Goal: Task Accomplishment & Management: Use online tool/utility

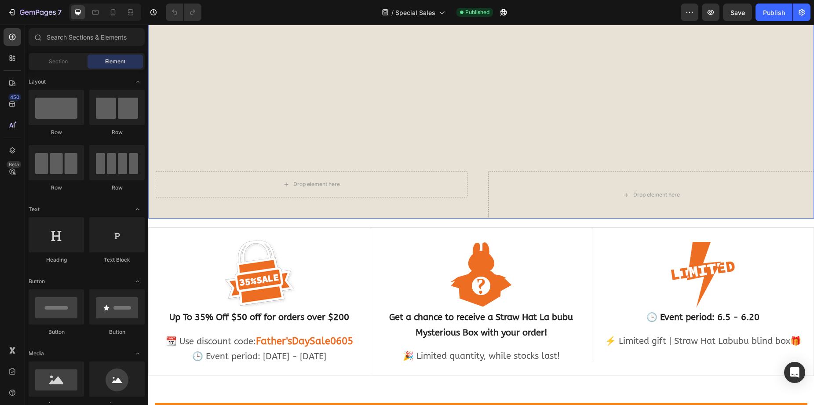
click at [452, 121] on div "Overlay" at bounding box center [481, 65] width 666 height 308
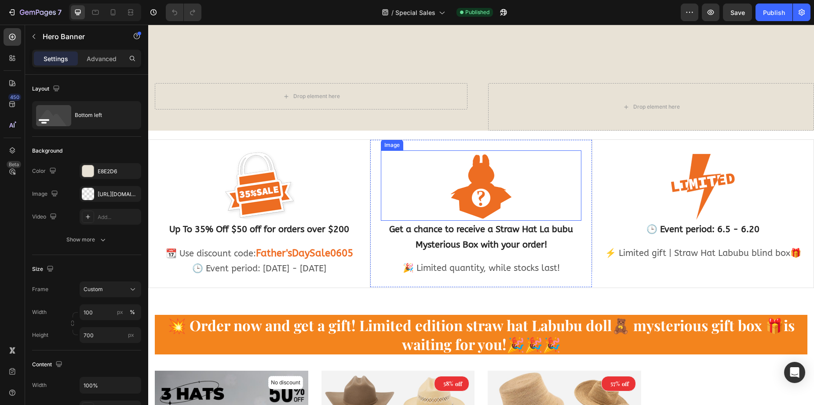
scroll to position [308, 0]
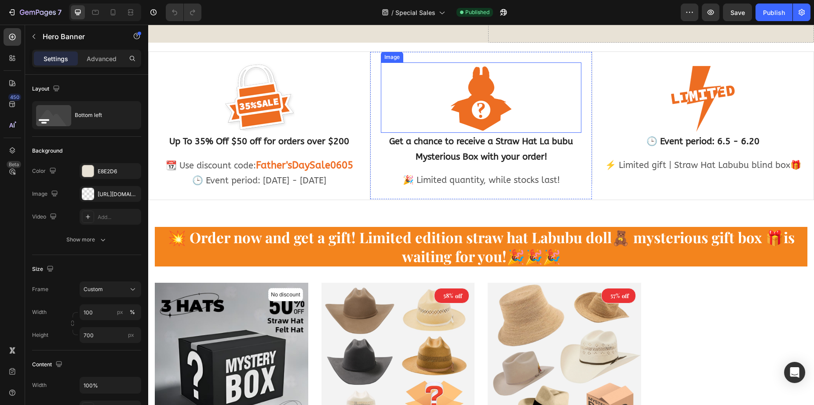
click at [539, 105] on div at bounding box center [481, 97] width 201 height 70
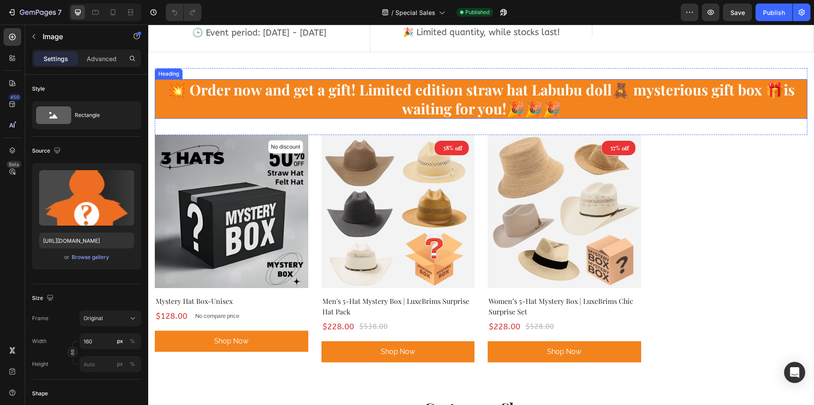
scroll to position [484, 0]
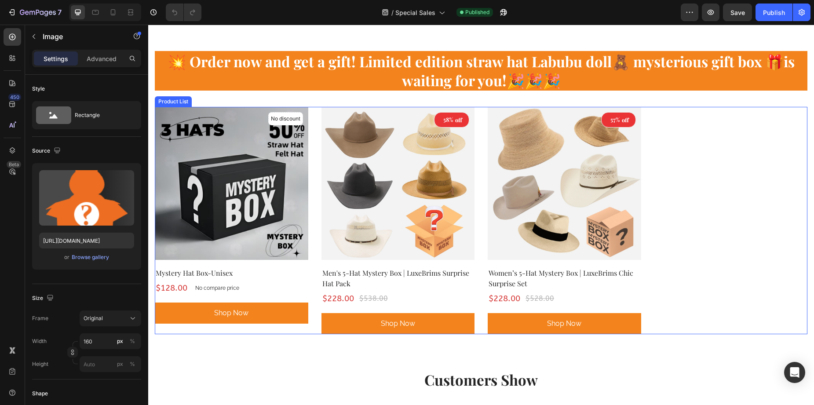
click at [700, 206] on div "No discount Not be displayed when published (P) Tag (P) Images Row Mystery Hat …" at bounding box center [481, 220] width 653 height 227
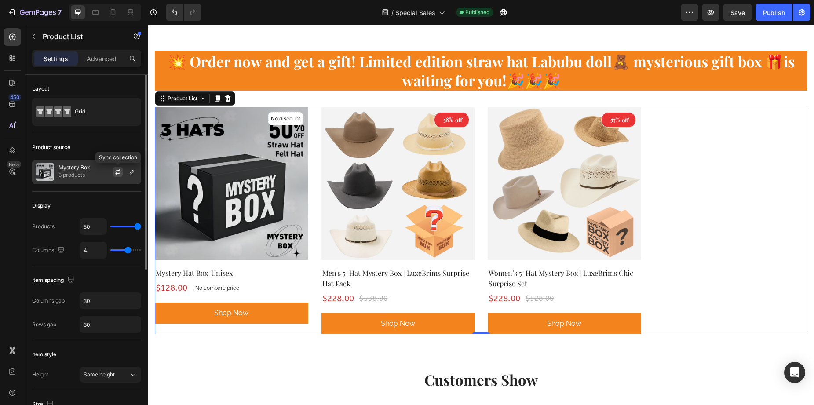
click at [120, 171] on icon "button" at bounding box center [117, 171] width 7 height 7
click at [129, 171] on icon "button" at bounding box center [131, 171] width 7 height 7
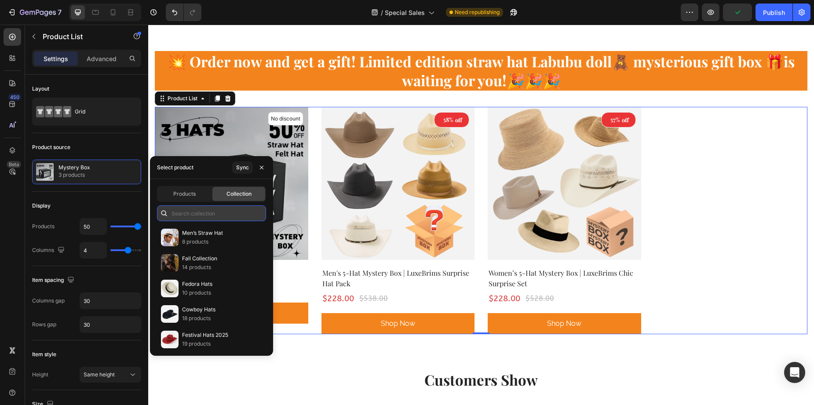
click at [208, 214] on input "text" at bounding box center [211, 213] width 109 height 16
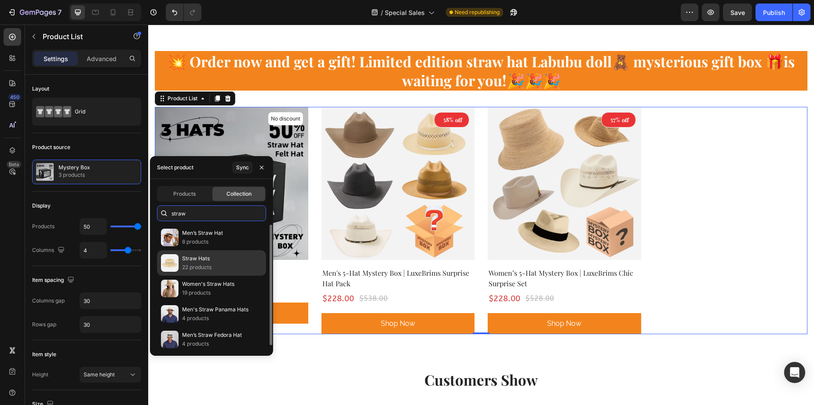
type input "straw"
click at [195, 259] on p "Straw Hats" at bounding box center [196, 258] width 29 height 9
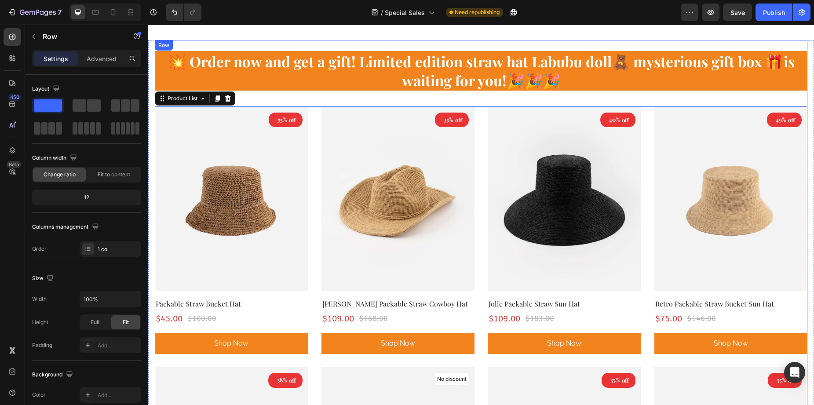
click at [368, 99] on div "💥 Order now and get a gift! Limited edition straw hat Labubu doll🧸 mysterious g…" at bounding box center [481, 73] width 653 height 67
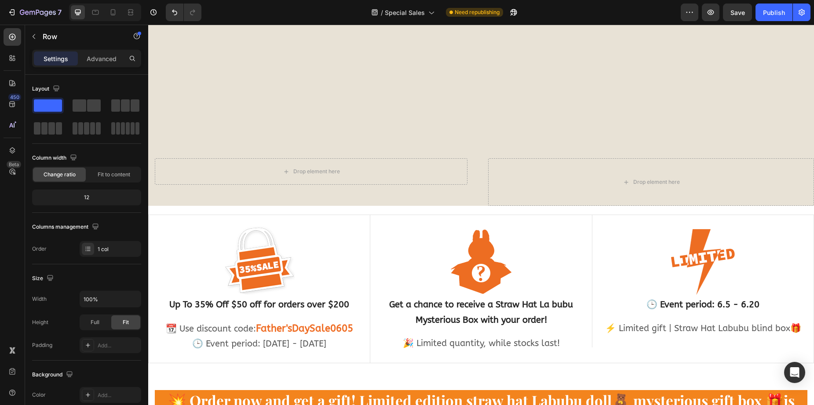
scroll to position [132, 0]
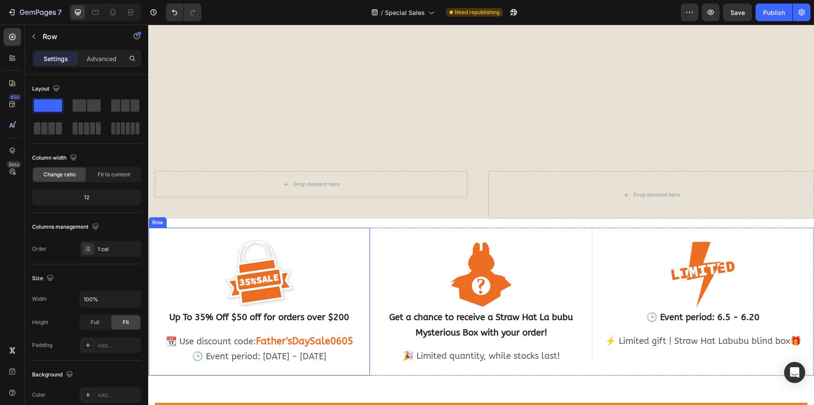
click at [360, 237] on div "Image Up To 35% Off $50 off for orders over $200 Text Block 📆 Use discount code…" at bounding box center [260, 302] width 222 height 148
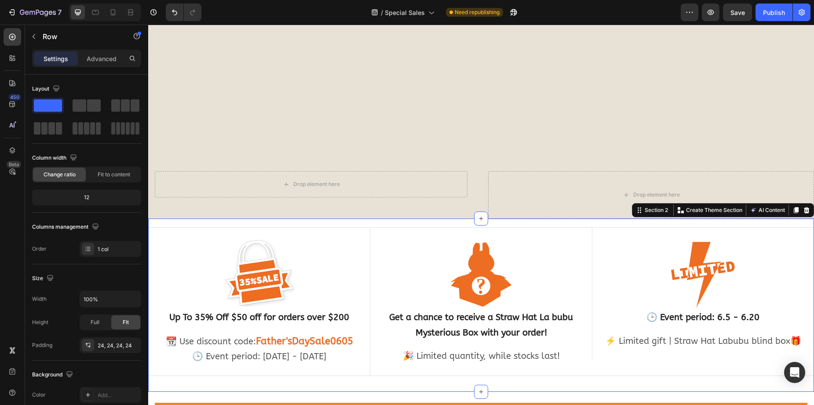
click at [300, 224] on div "Image Up To 35% Off $50 off for orders over $200 Text Block 📆 Use discount code…" at bounding box center [481, 305] width 666 height 173
click at [804, 210] on icon at bounding box center [807, 210] width 6 height 6
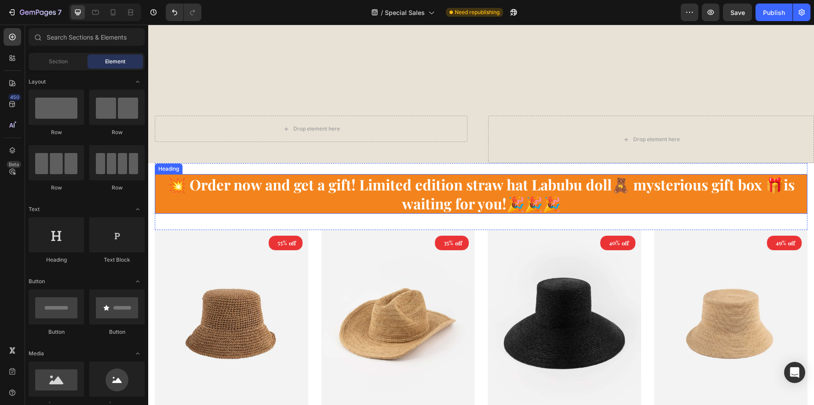
scroll to position [220, 0]
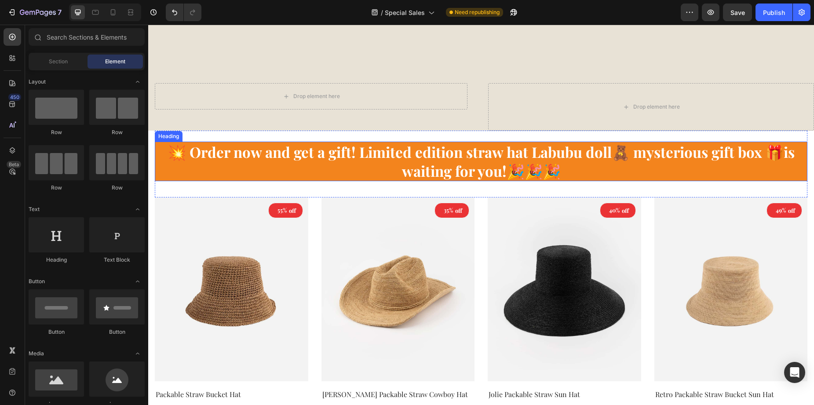
click at [428, 153] on span "💥 Order now and get a gift! Limited edition straw hat Labubu doll🧸 mysterious g…" at bounding box center [481, 161] width 627 height 38
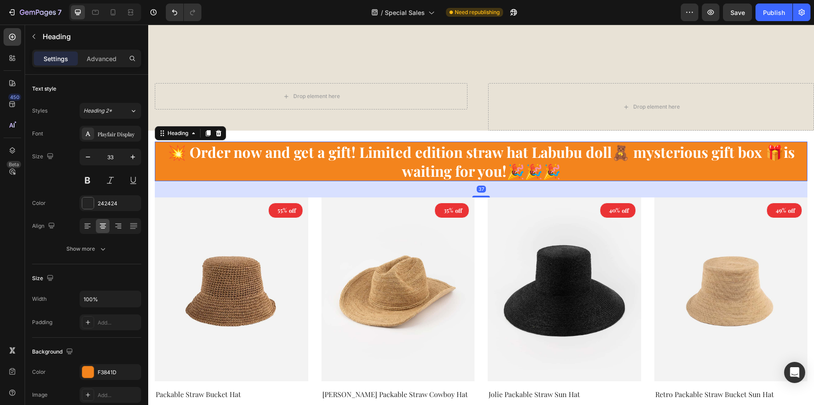
click at [169, 149] on span "💥 Order now and get a gift! Limited edition straw hat Labubu doll🧸 mysterious g…" at bounding box center [481, 161] width 627 height 38
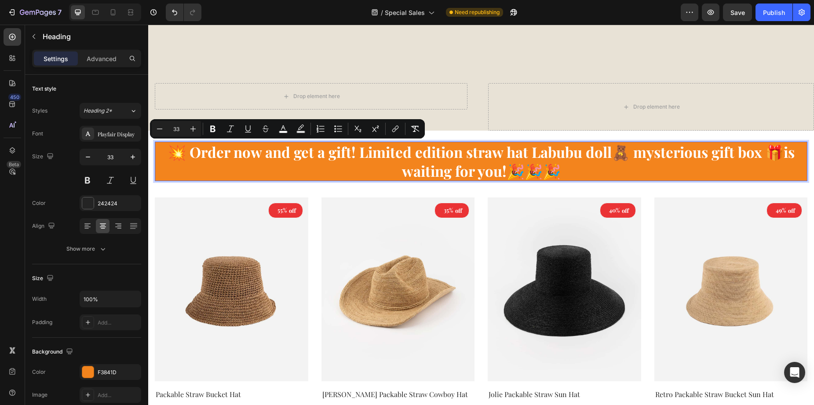
click at [204, 153] on span "💥 Order now and get a gift! Limited edition straw hat Labubu doll🧸 mysterious g…" at bounding box center [481, 161] width 627 height 38
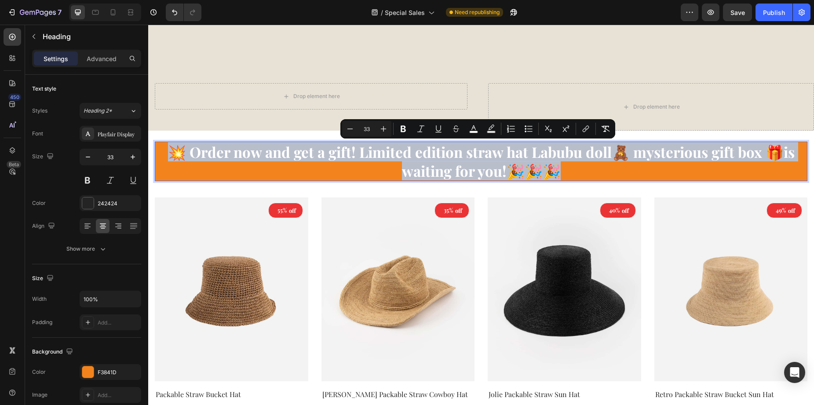
drag, startPoint x: 169, startPoint y: 154, endPoint x: 584, endPoint y: 172, distance: 415.1
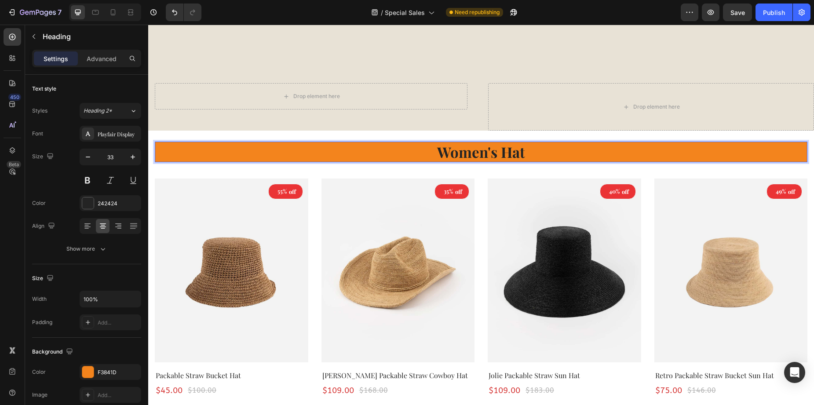
click at [499, 154] on p "Women's Hat" at bounding box center [481, 151] width 651 height 19
click at [496, 205] on img at bounding box center [564, 271] width 153 height 184
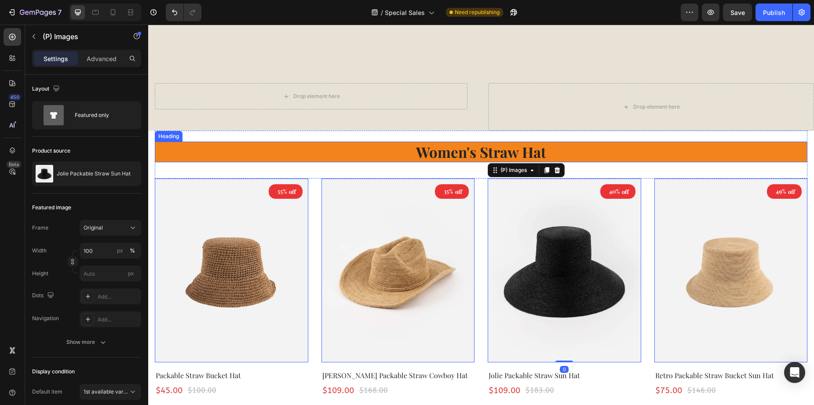
click at [595, 150] on p "Women's Straw Hat" at bounding box center [481, 151] width 651 height 19
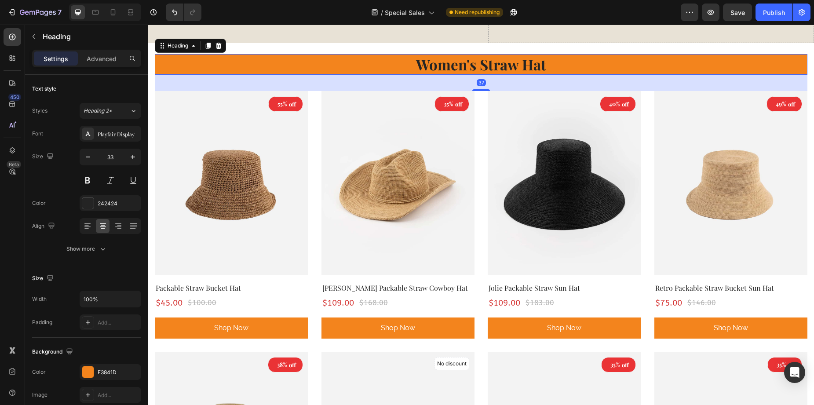
scroll to position [308, 0]
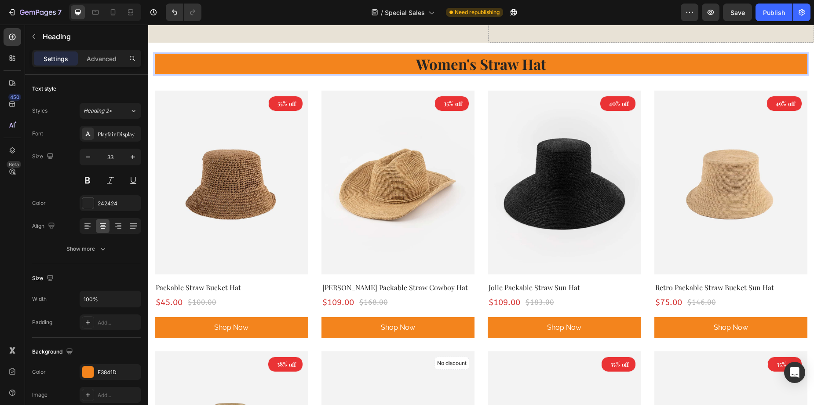
click at [578, 67] on p "Women's Straw Hat" at bounding box center [481, 64] width 651 height 19
drag, startPoint x: 589, startPoint y: 67, endPoint x: 389, endPoint y: 63, distance: 200.6
click at [389, 63] on p "Women's Straw Hat" at bounding box center [481, 64] width 651 height 19
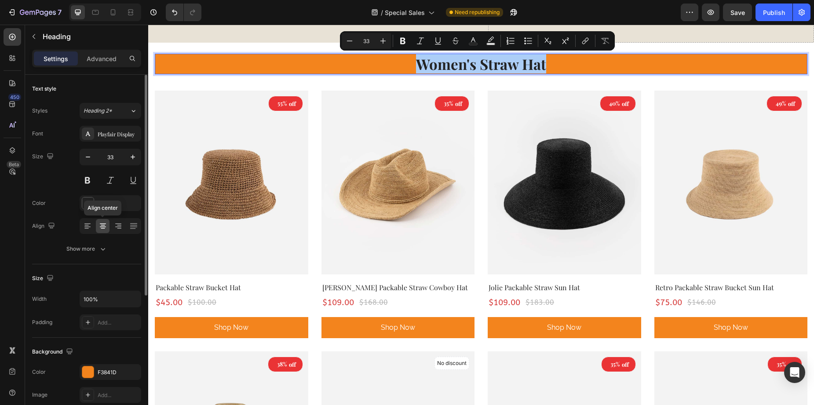
click at [104, 225] on icon at bounding box center [103, 226] width 9 height 9
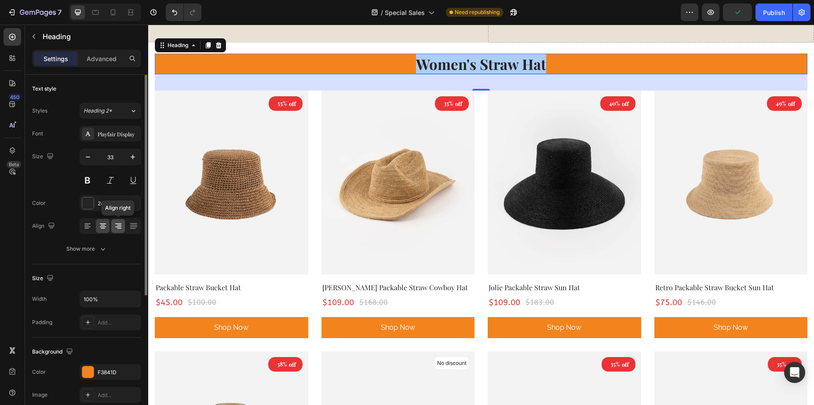
click at [117, 226] on icon at bounding box center [118, 226] width 9 height 9
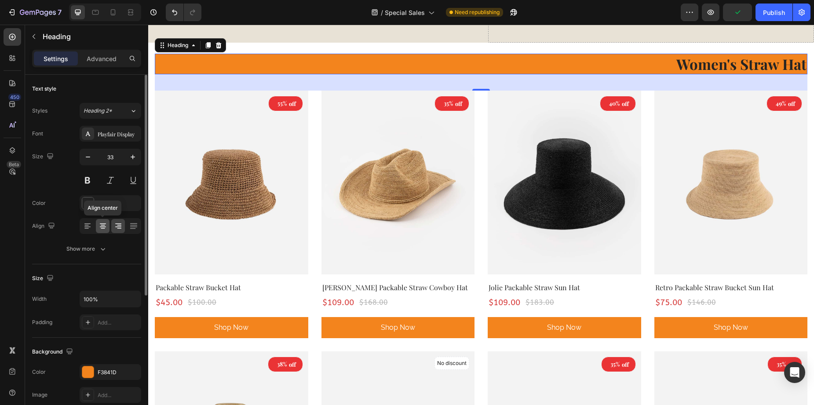
click at [100, 226] on icon at bounding box center [103, 226] width 9 height 9
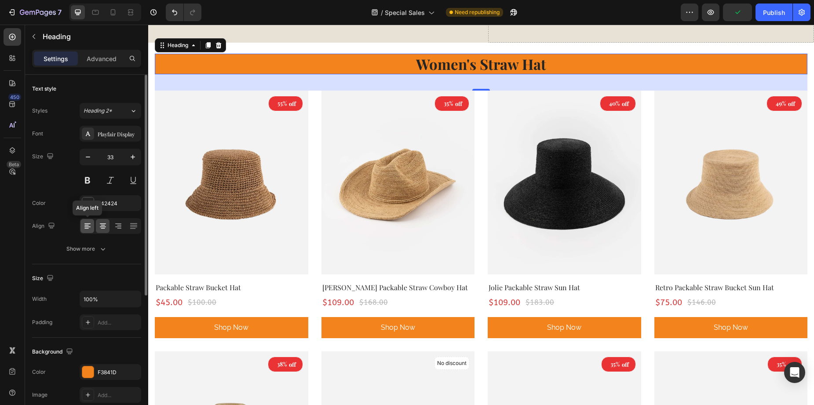
click at [85, 226] on icon at bounding box center [87, 226] width 9 height 9
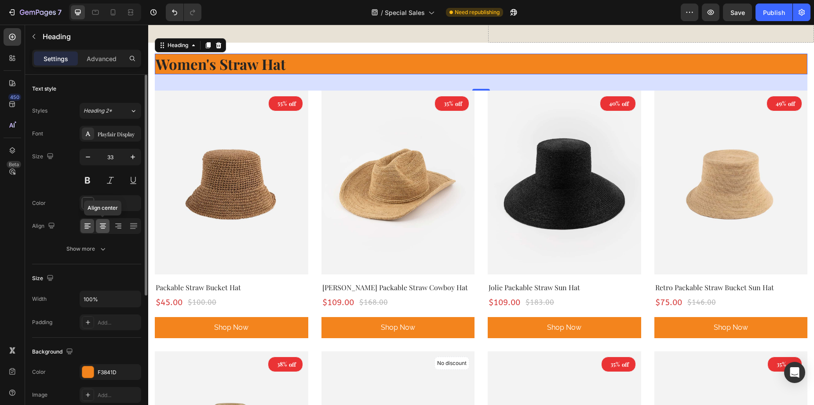
click at [108, 226] on div at bounding box center [103, 226] width 14 height 14
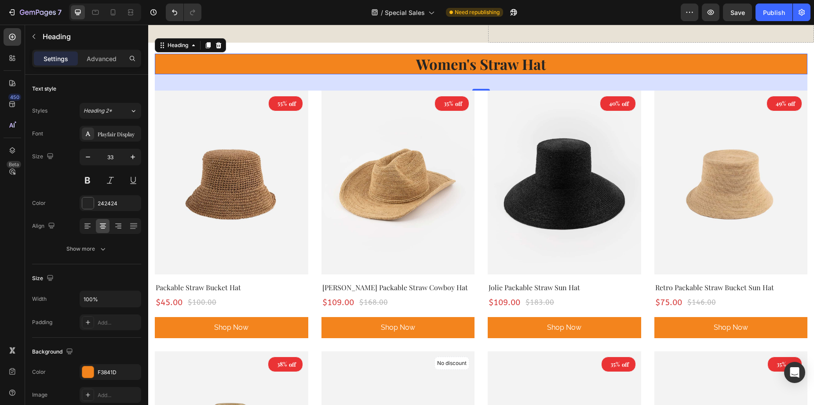
click at [575, 78] on div "37" at bounding box center [481, 82] width 653 height 16
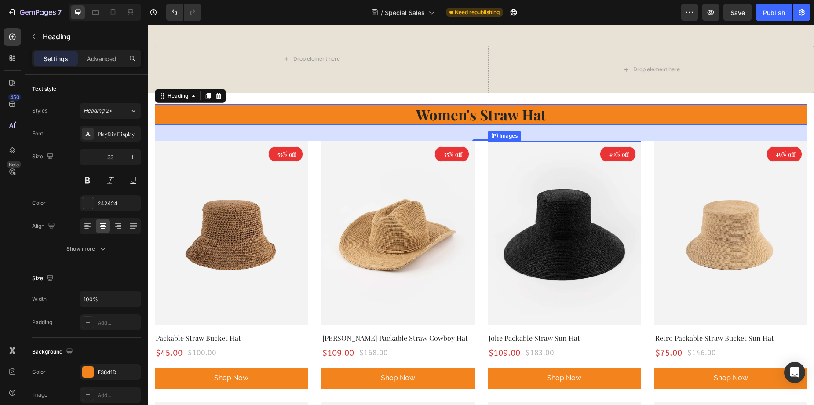
scroll to position [220, 0]
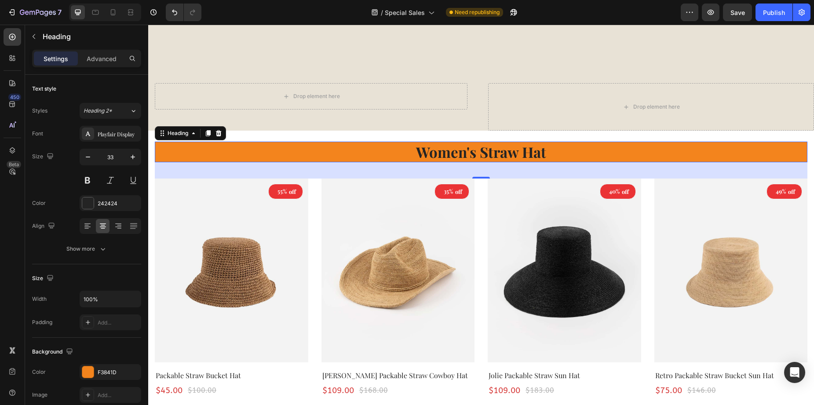
click at [352, 155] on p "Women's Straw Hat" at bounding box center [481, 151] width 651 height 19
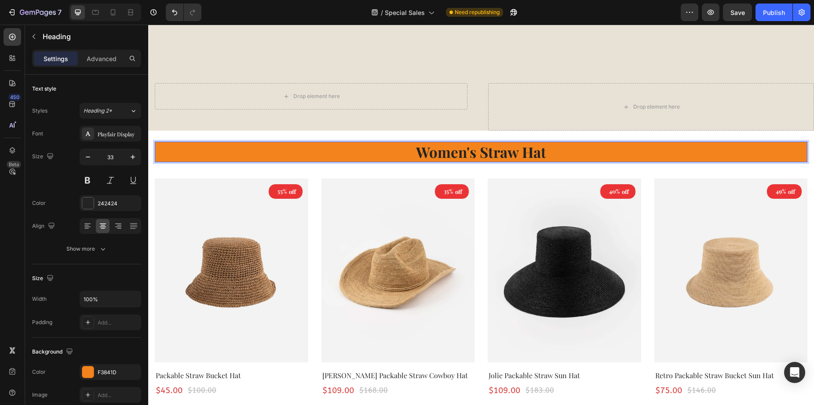
click at [319, 153] on p "Women's Straw Hat" at bounding box center [481, 151] width 651 height 19
click at [131, 371] on icon "button" at bounding box center [132, 372] width 4 height 4
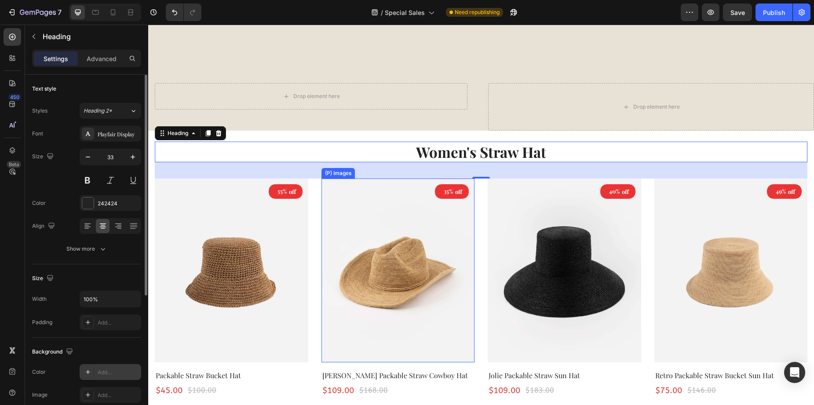
click at [394, 243] on img at bounding box center [397, 271] width 153 height 184
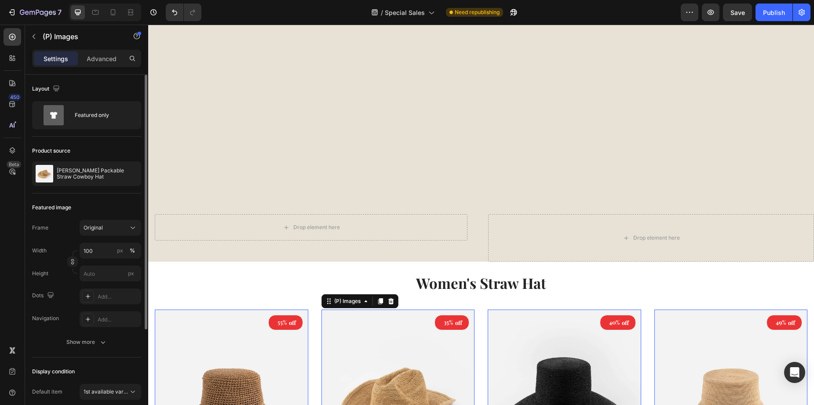
scroll to position [88, 0]
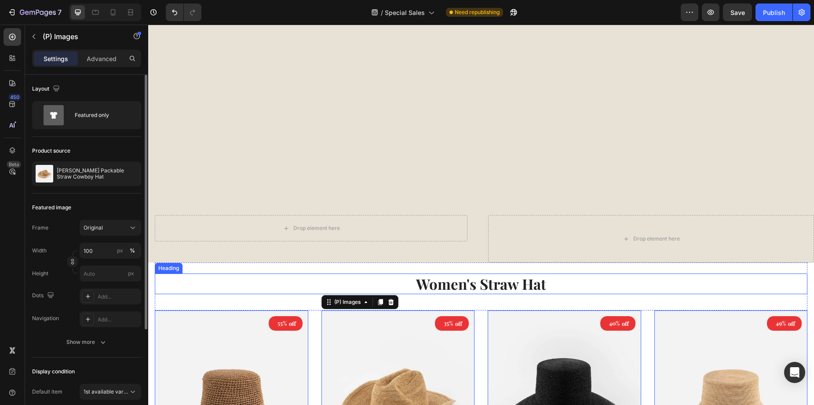
click at [175, 286] on p "Women's Straw Hat" at bounding box center [481, 283] width 651 height 19
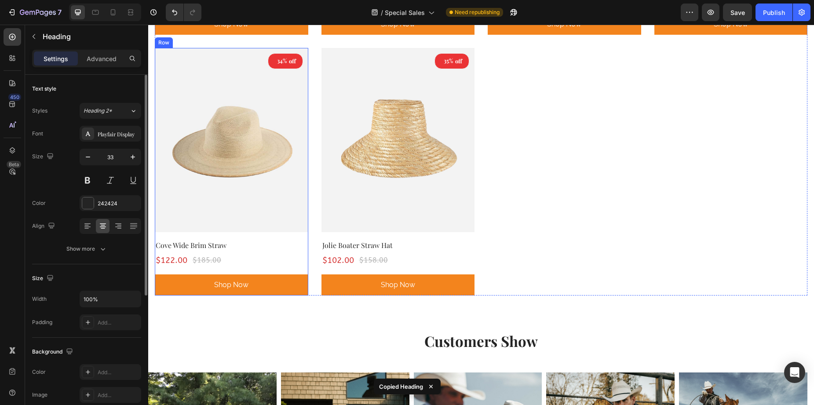
scroll to position [1715, 0]
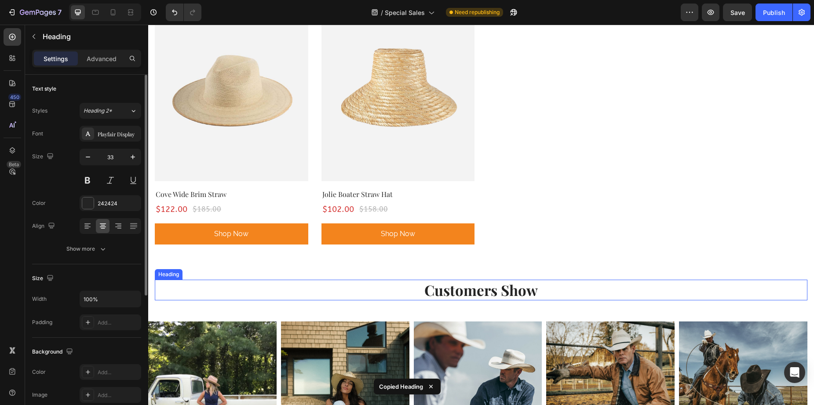
click at [168, 280] on h2 "Customers Show" at bounding box center [481, 290] width 653 height 21
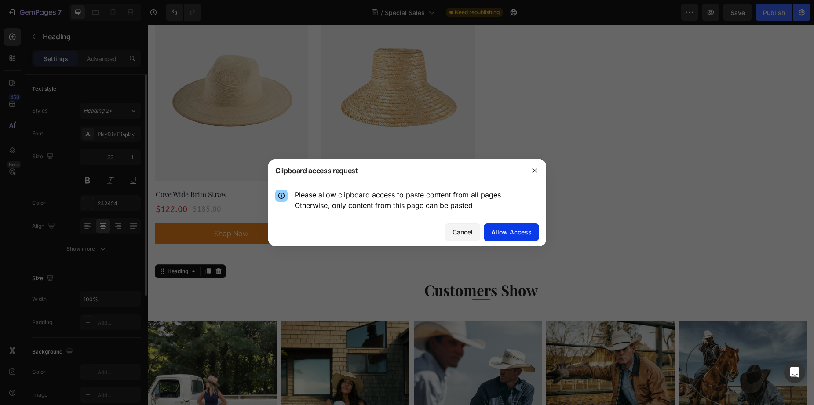
click at [509, 233] on div "Allow Access" at bounding box center [511, 231] width 40 height 9
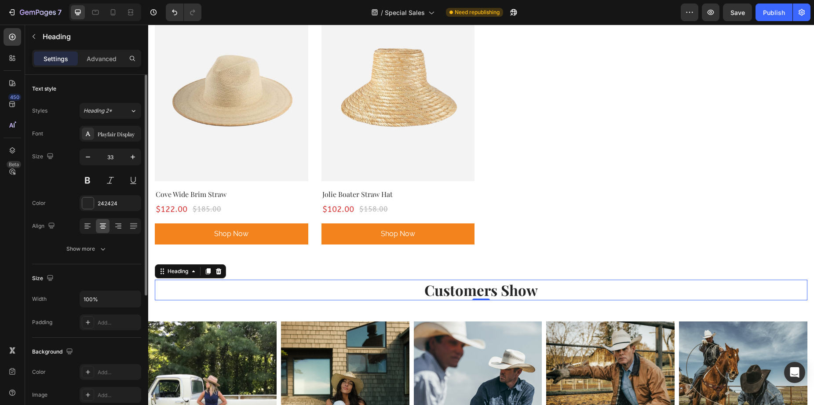
click at [242, 280] on h2 "Customers Show" at bounding box center [481, 290] width 653 height 21
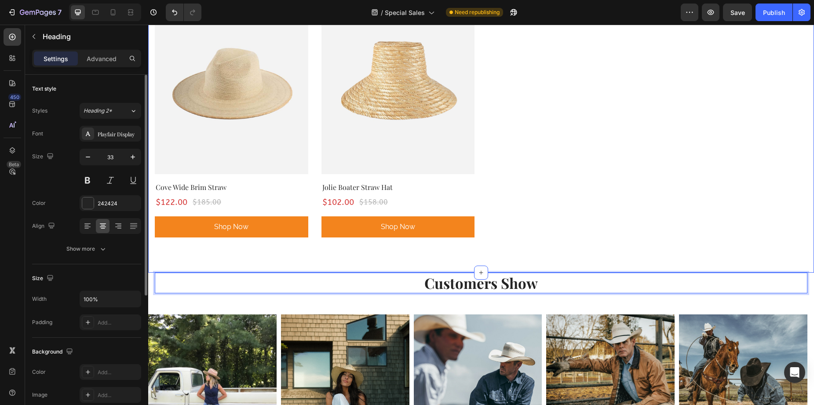
scroll to position [1901, 0]
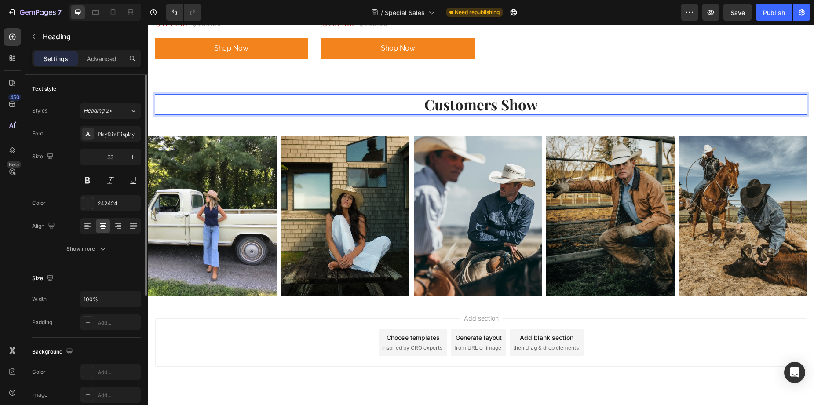
click at [675, 318] on div "Add section Choose templates inspired by CRO experts Generate layout from URL o…" at bounding box center [481, 342] width 652 height 48
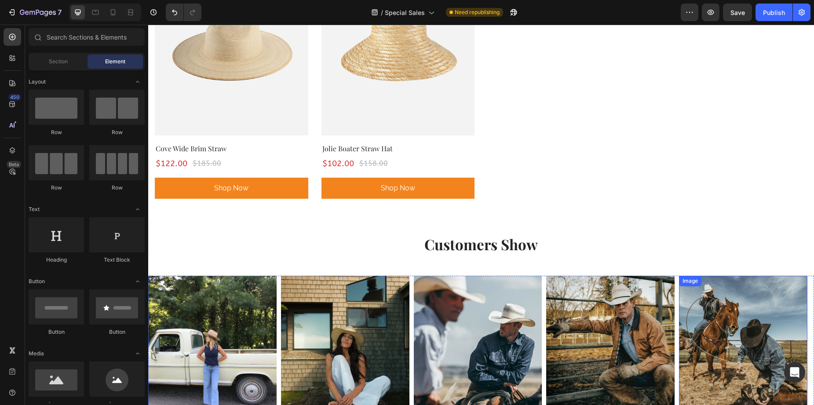
scroll to position [1681, 0]
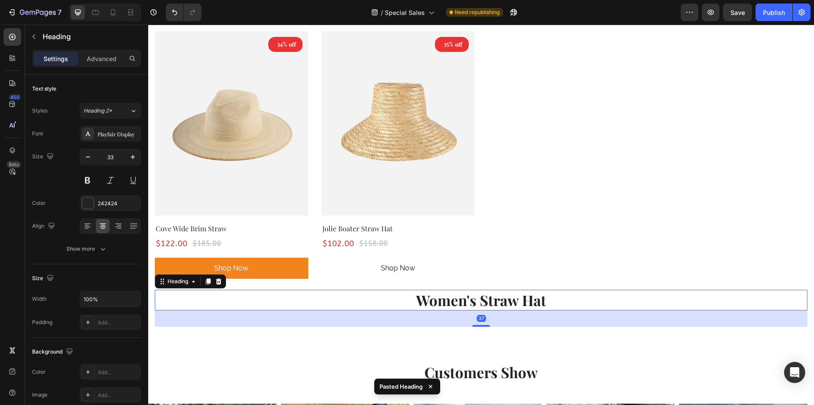
drag, startPoint x: 289, startPoint y: 277, endPoint x: 378, endPoint y: 256, distance: 91.8
click at [290, 290] on h2 "Women's Straw Hat" at bounding box center [481, 300] width 653 height 21
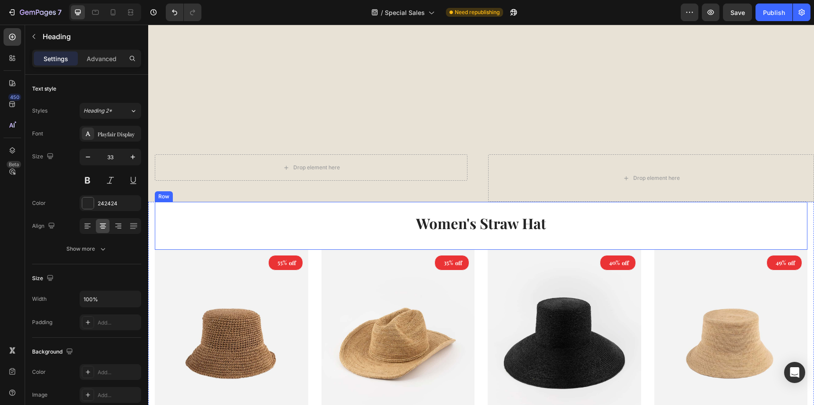
scroll to position [230, 0]
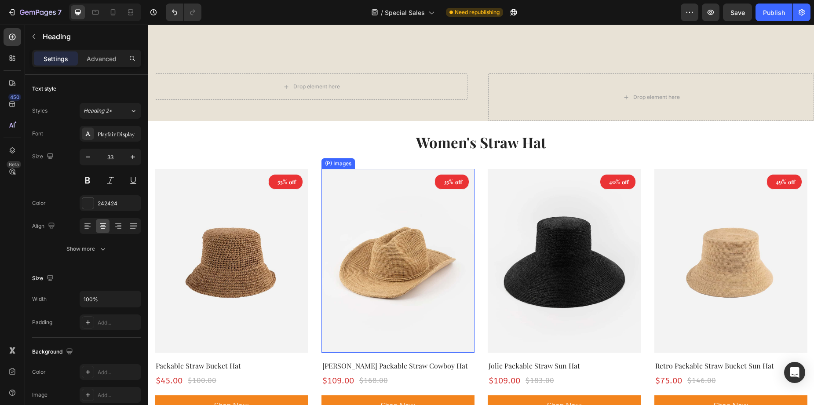
click at [334, 143] on p "Women's Straw Hat" at bounding box center [481, 142] width 651 height 19
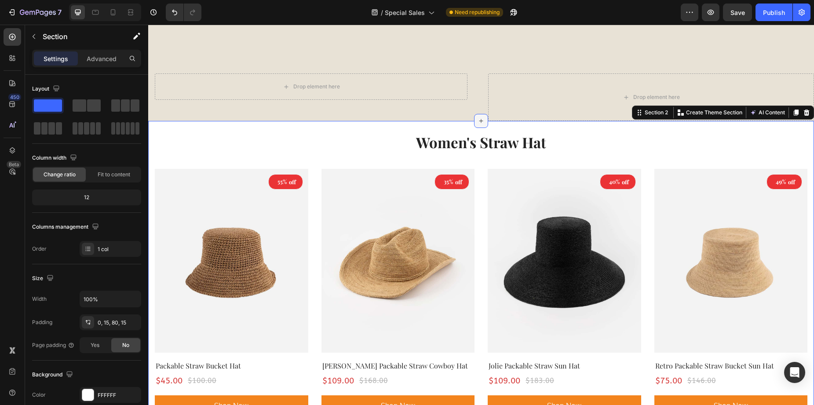
click at [478, 120] on icon at bounding box center [481, 120] width 7 height 7
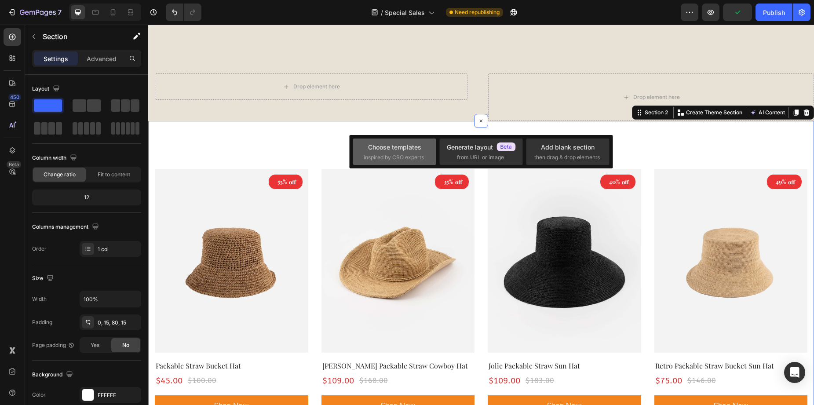
click at [375, 151] on div "Choose templates" at bounding box center [394, 146] width 53 height 9
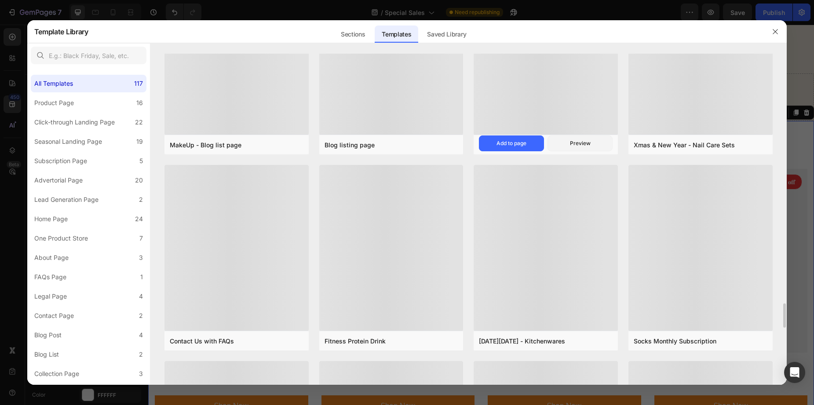
scroll to position [3506, 0]
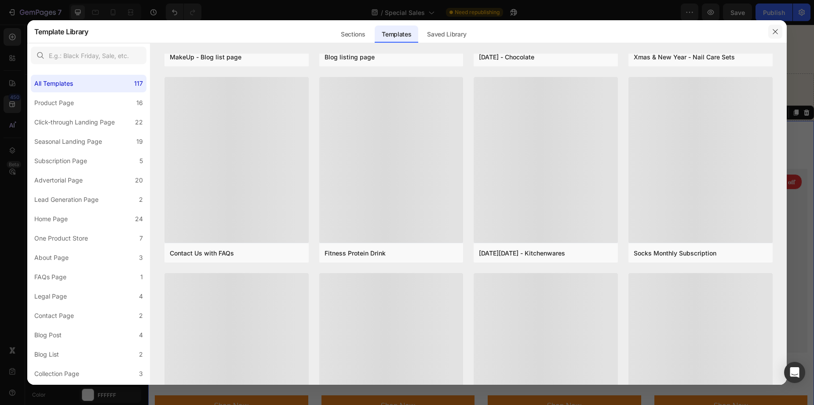
click at [773, 33] on icon "button" at bounding box center [775, 31] width 7 height 7
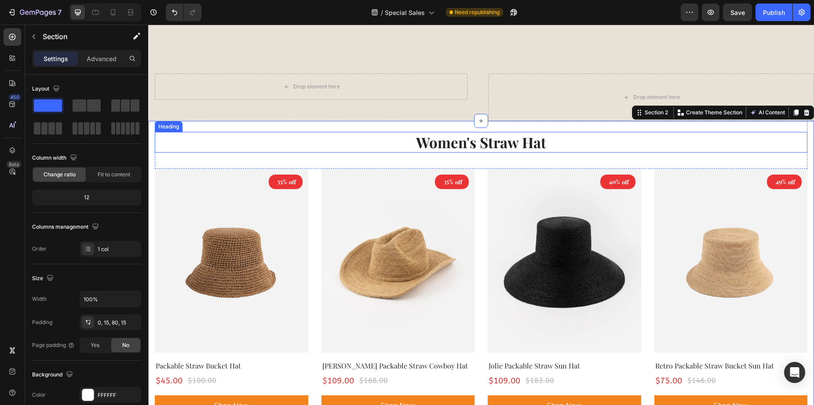
click at [341, 142] on p "Women's Straw Hat" at bounding box center [481, 142] width 651 height 19
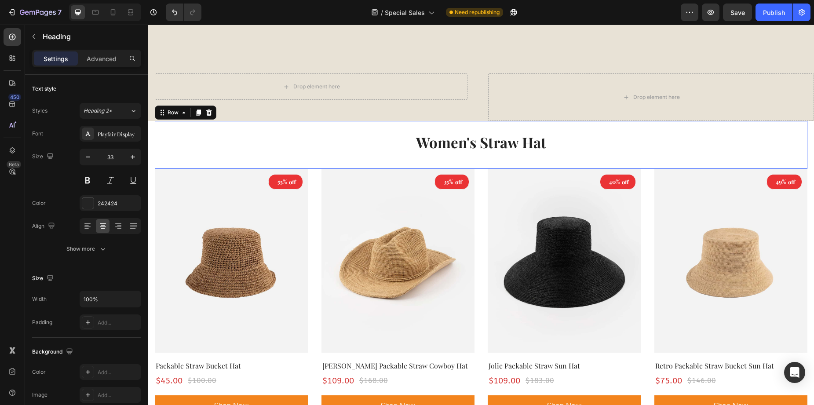
click at [318, 126] on div "Women's Straw Hat Heading" at bounding box center [481, 145] width 653 height 48
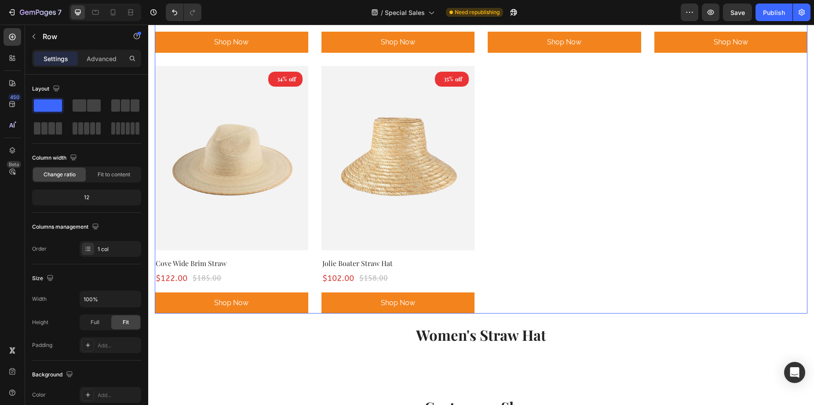
scroll to position [1725, 0]
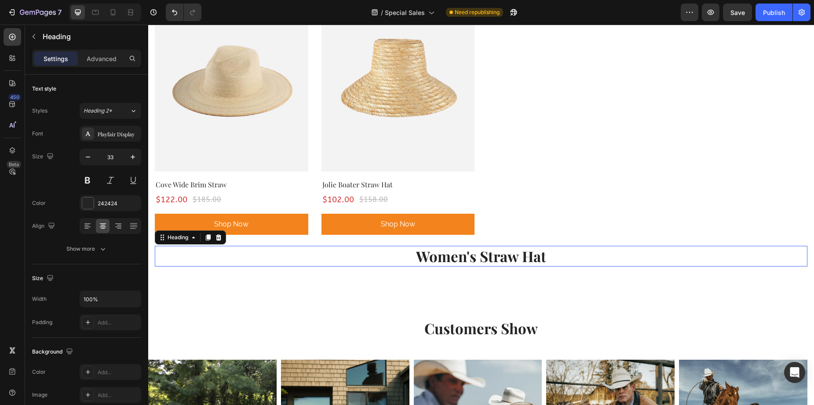
click at [224, 247] on p "Women's Straw Hat" at bounding box center [481, 256] width 651 height 19
click at [462, 247] on p "Women's Straw Hat" at bounding box center [481, 256] width 651 height 19
drag, startPoint x: 447, startPoint y: 237, endPoint x: 393, endPoint y: 236, distance: 54.1
click at [393, 247] on p "Women's Straw Hat" at bounding box center [481, 256] width 651 height 19
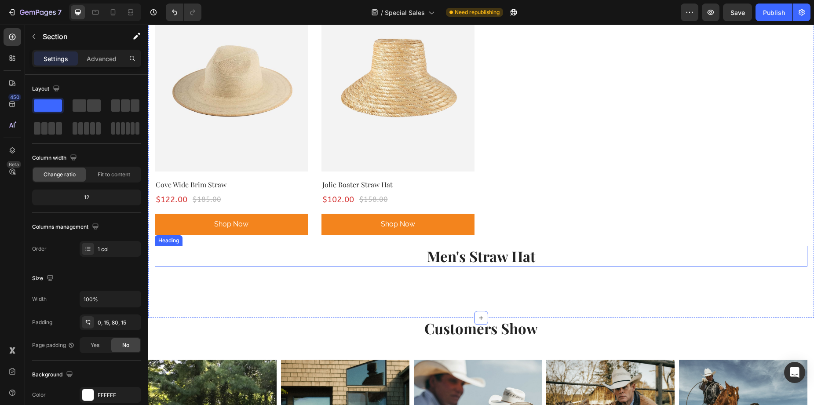
click at [555, 247] on p "Men's Straw Hat" at bounding box center [481, 256] width 651 height 19
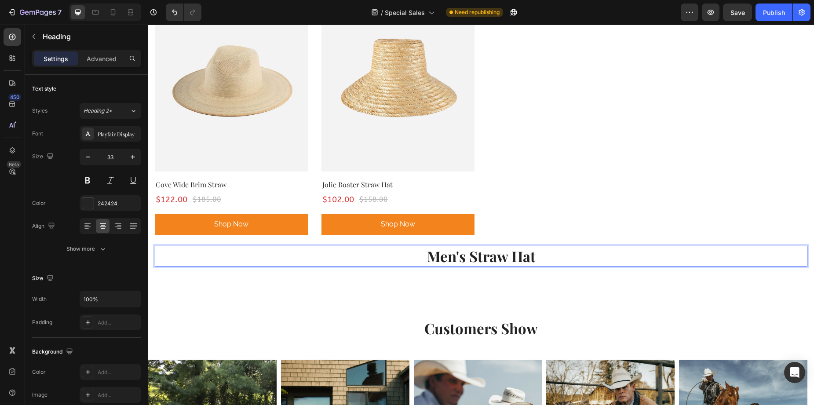
click at [558, 247] on p "Men's Straw Hat" at bounding box center [481, 256] width 651 height 19
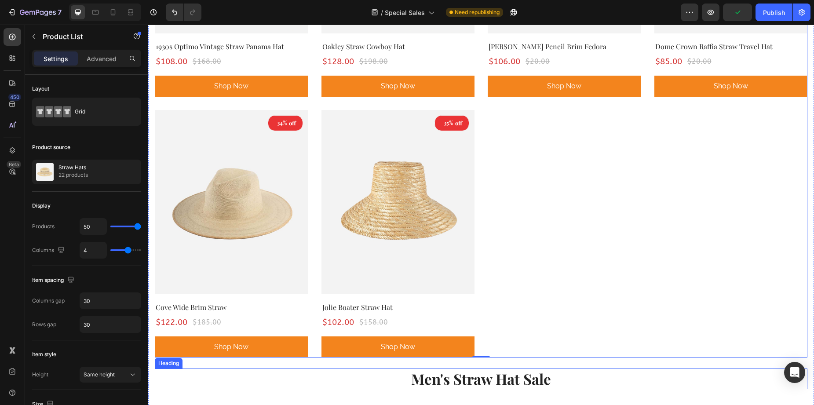
scroll to position [1681, 0]
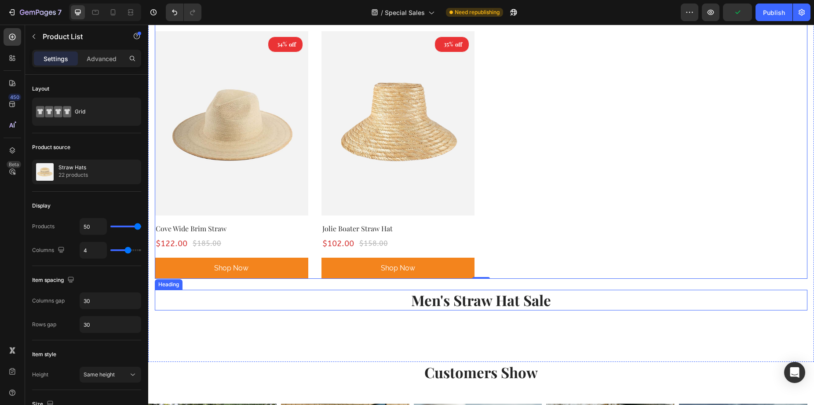
click at [544, 291] on p "Men's Straw Hat Sale" at bounding box center [481, 300] width 651 height 19
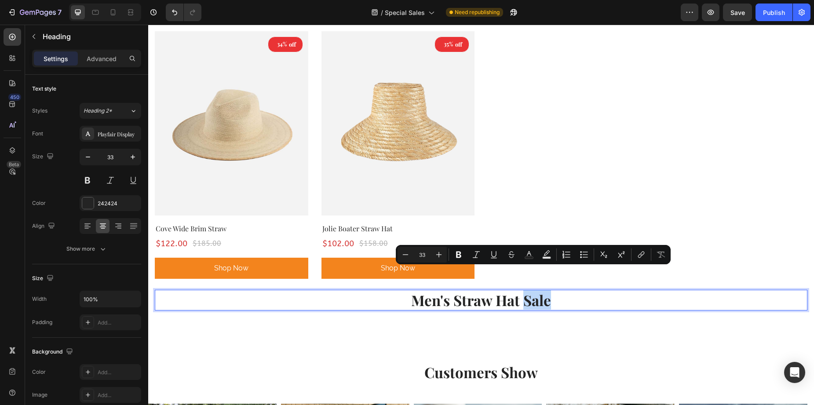
drag, startPoint x: 554, startPoint y: 279, endPoint x: 522, endPoint y: 279, distance: 31.7
click at [522, 291] on p "Men's Straw Hat Sale" at bounding box center [481, 300] width 651 height 19
copy p "Sale"
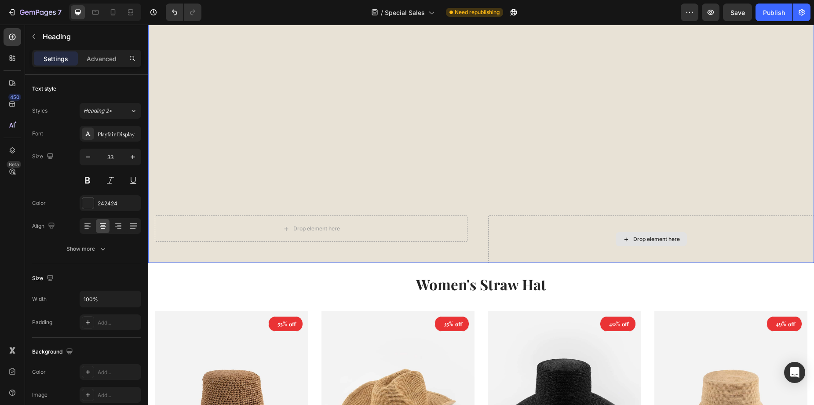
scroll to position [98, 0]
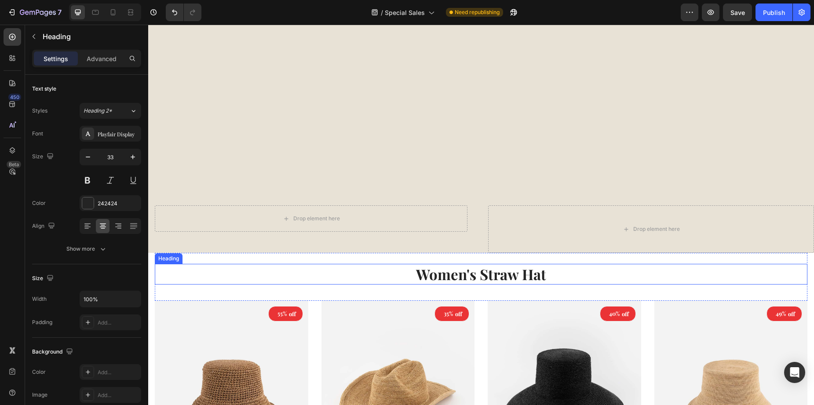
click at [564, 274] on p "Women's Straw Hat" at bounding box center [481, 274] width 651 height 19
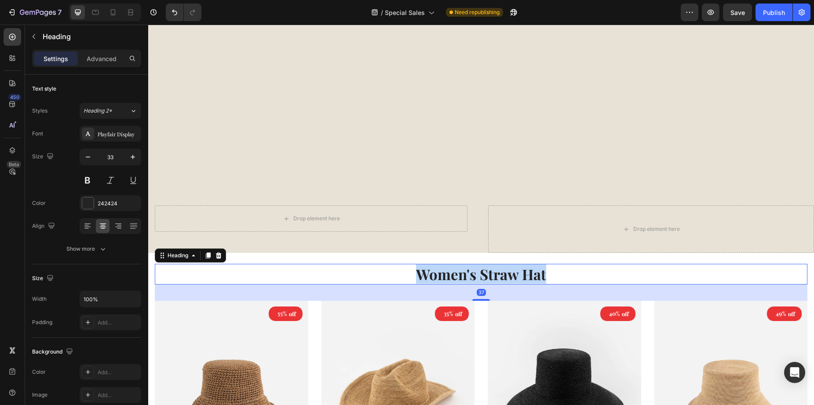
click at [564, 274] on p "Women's Straw Hat" at bounding box center [481, 274] width 651 height 19
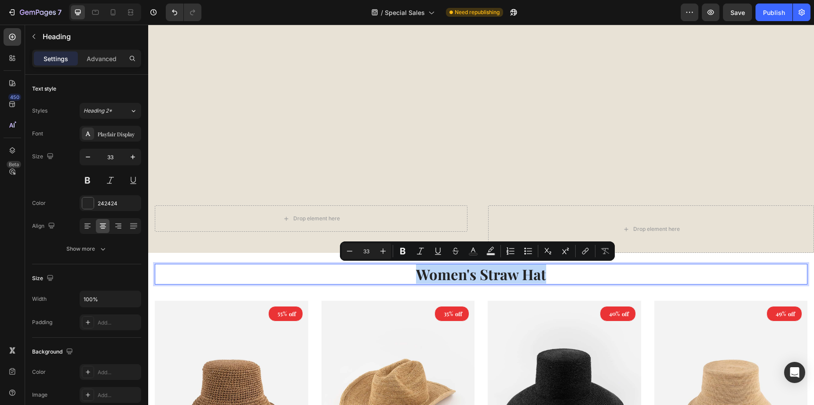
click at [564, 274] on p "Women's Straw Hat" at bounding box center [481, 274] width 651 height 19
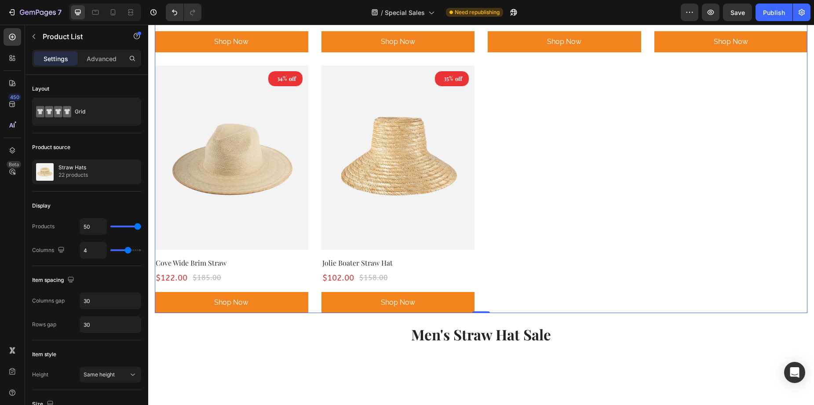
scroll to position [1725, 0]
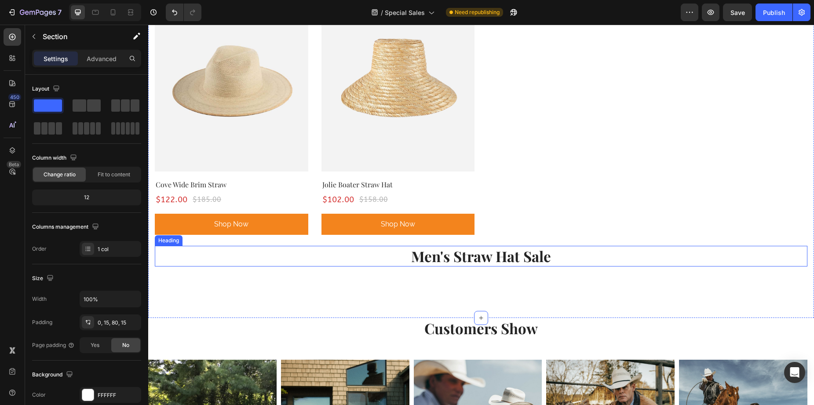
click at [589, 246] on h2 "Men's Straw Hat Sale" at bounding box center [481, 256] width 653 height 21
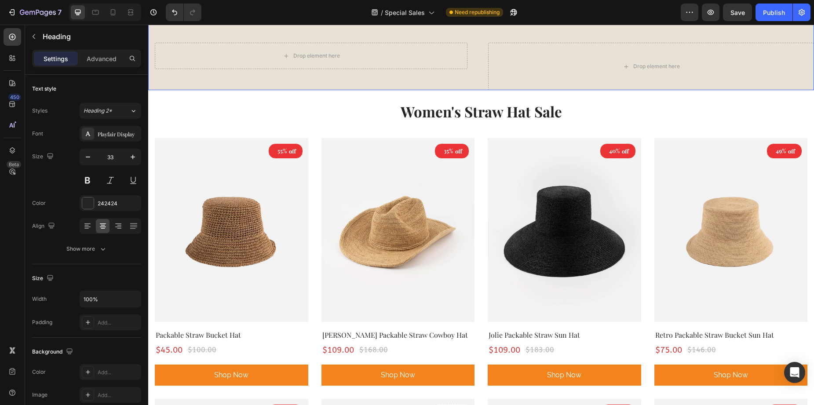
scroll to position [264, 0]
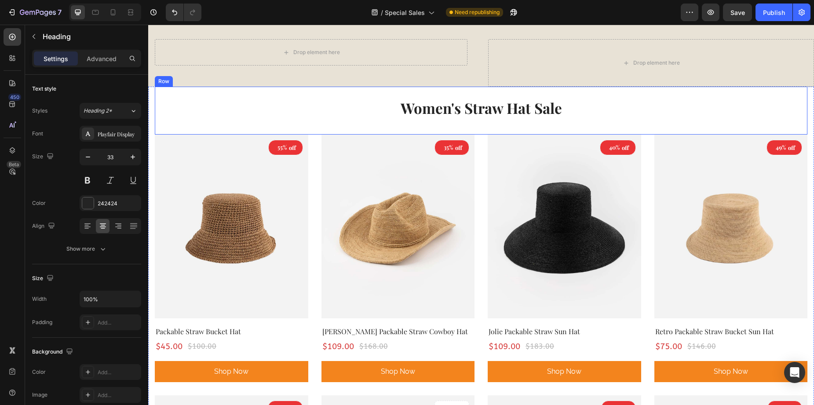
click at [511, 118] on h2 "Women's Straw Hat Sale" at bounding box center [481, 108] width 653 height 21
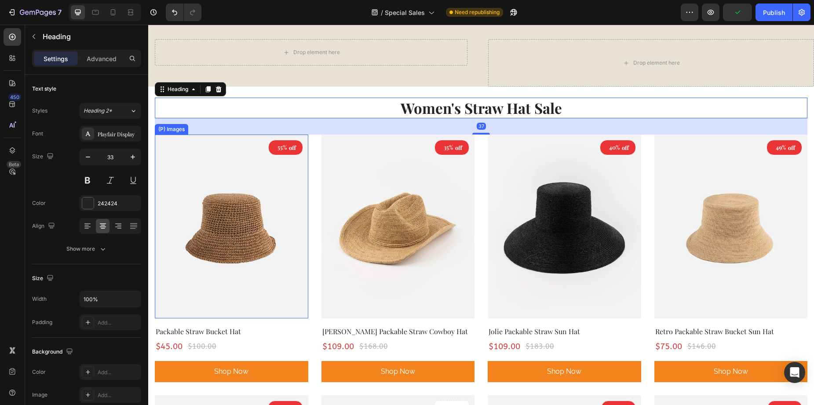
click at [234, 153] on img at bounding box center [231, 227] width 153 height 184
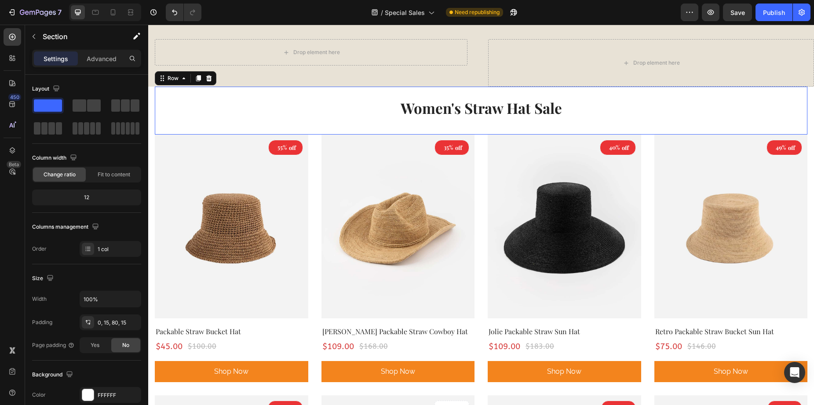
click at [256, 121] on div "Women's Straw Hat Sale Heading" at bounding box center [481, 111] width 653 height 48
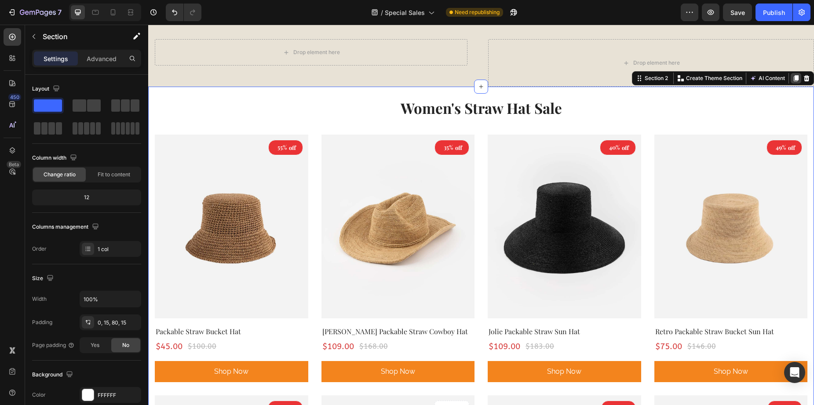
click at [794, 79] on icon at bounding box center [796, 78] width 5 height 6
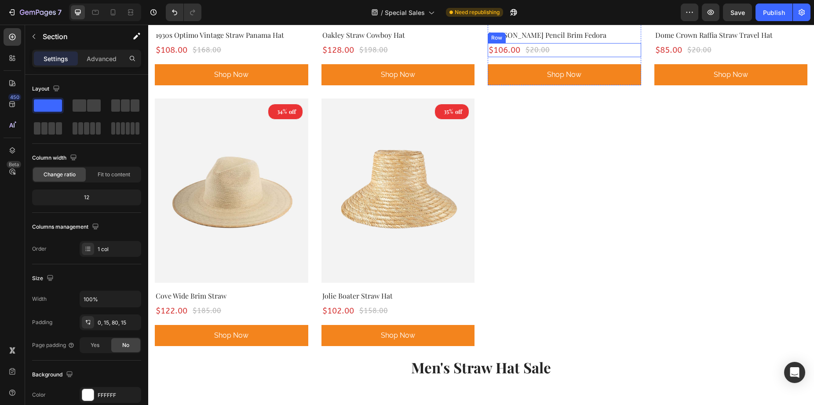
scroll to position [1962, 0]
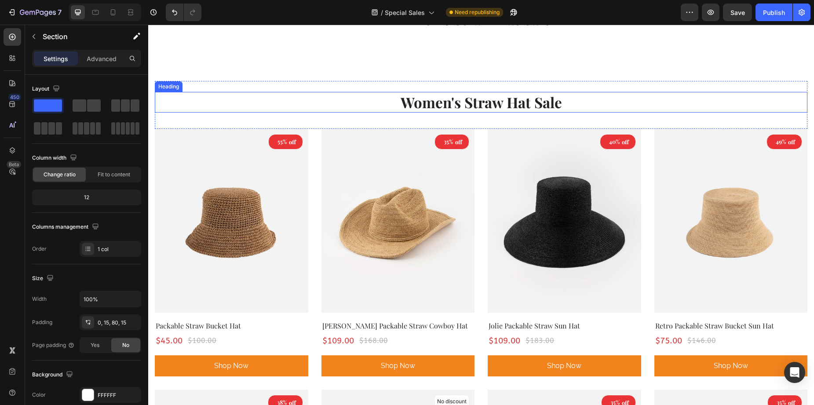
click at [431, 92] on h2 "Women's Straw Hat Sale" at bounding box center [481, 102] width 653 height 21
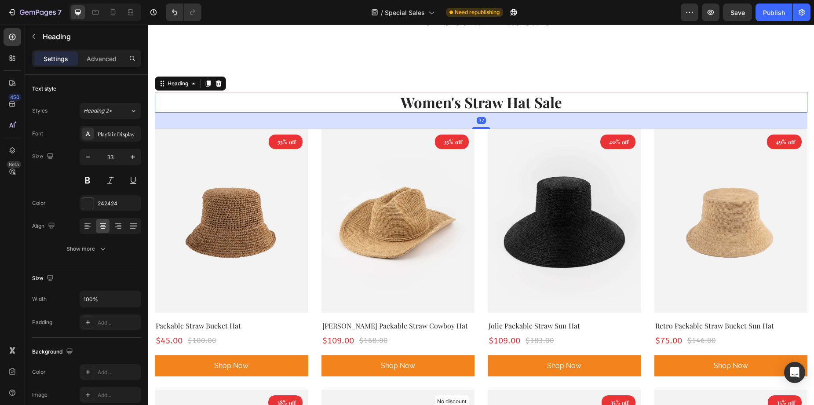
click at [429, 92] on h2 "Women's Straw Hat Sale" at bounding box center [481, 102] width 653 height 21
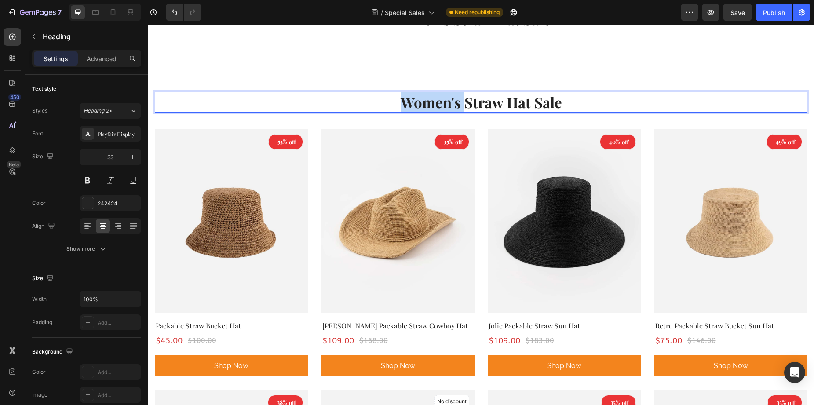
click at [429, 93] on p "Women's Straw Hat Sale" at bounding box center [481, 102] width 651 height 19
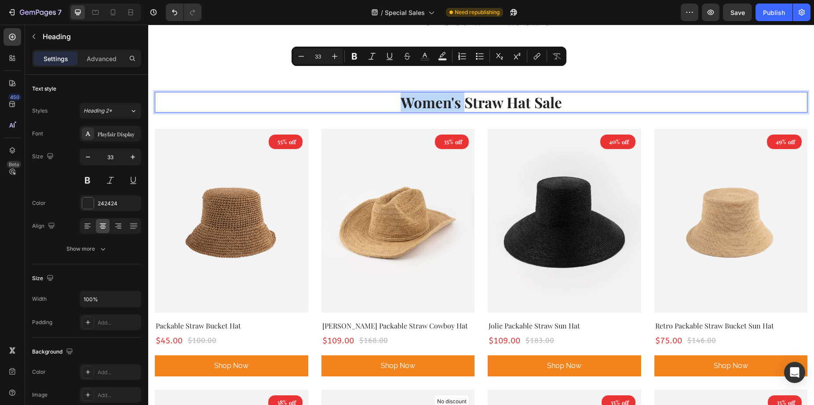
click at [441, 93] on p "Women's Straw Hat Sale" at bounding box center [481, 102] width 651 height 19
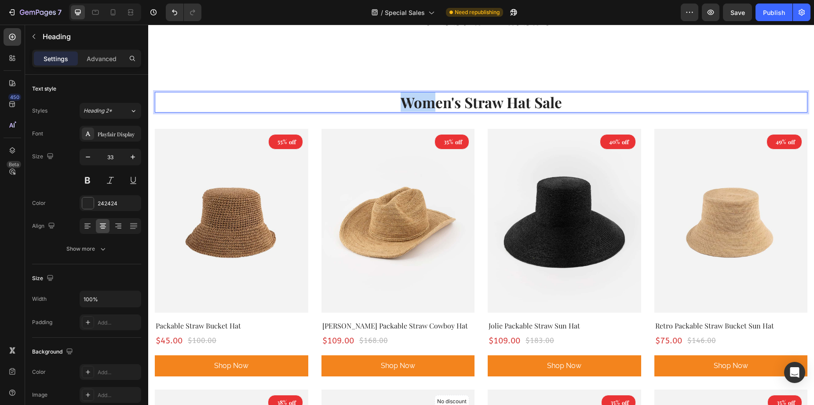
drag, startPoint x: 428, startPoint y: 81, endPoint x: 398, endPoint y: 82, distance: 29.9
click at [398, 93] on p "Women's Straw Hat Sale" at bounding box center [481, 102] width 651 height 19
click at [573, 93] on p "Men's Straw Hat Sale" at bounding box center [481, 102] width 651 height 19
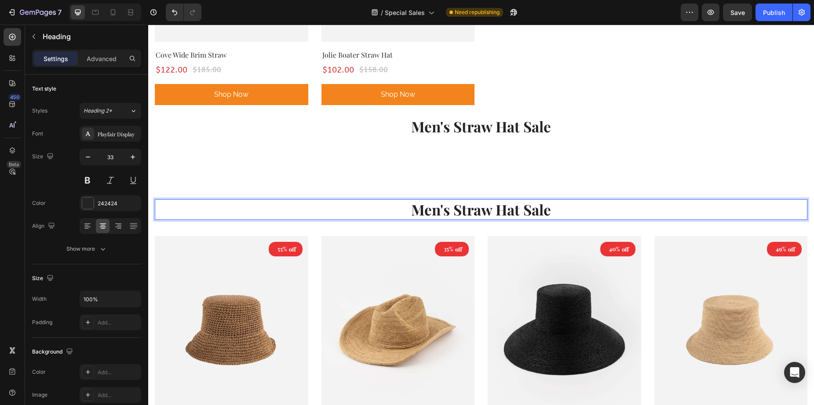
scroll to position [1830, 0]
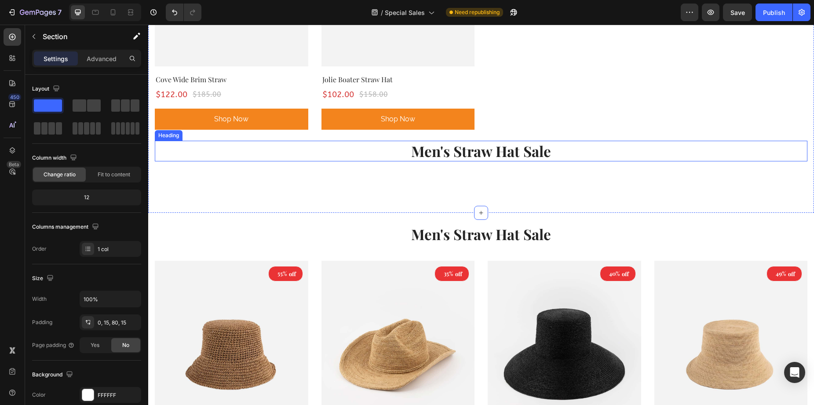
click at [473, 141] on h2 "Men's Straw Hat Sale" at bounding box center [481, 151] width 653 height 21
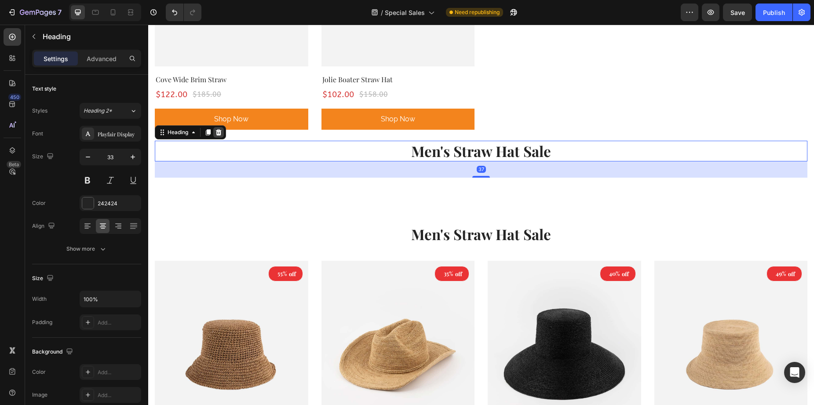
click at [219, 129] on icon at bounding box center [219, 132] width 6 height 6
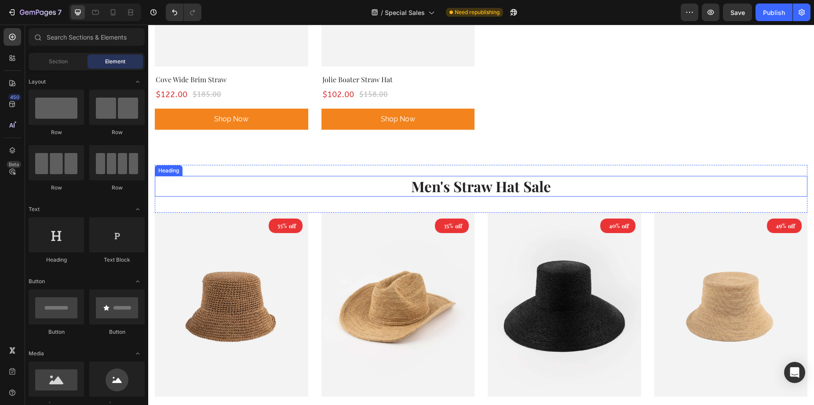
click at [435, 177] on p "Men's Straw Hat Sale" at bounding box center [481, 186] width 651 height 19
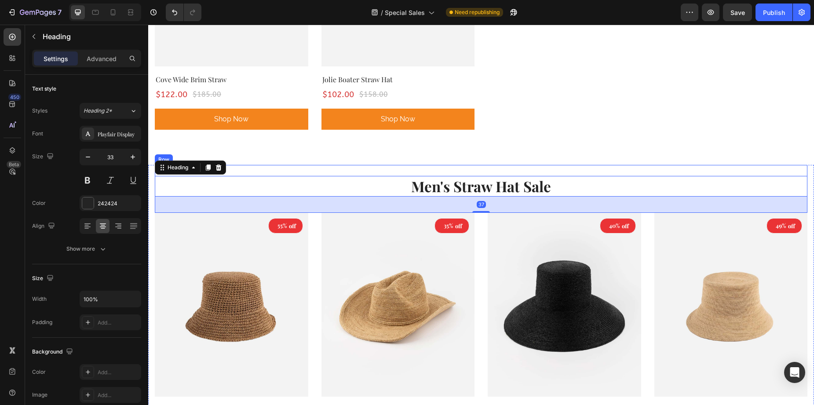
click at [412, 165] on div "Men's Straw Hat Sale Heading 37" at bounding box center [481, 189] width 653 height 48
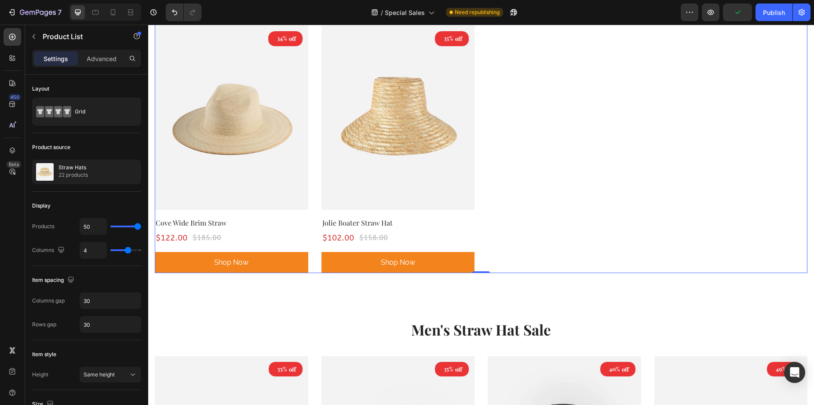
scroll to position [1742, 0]
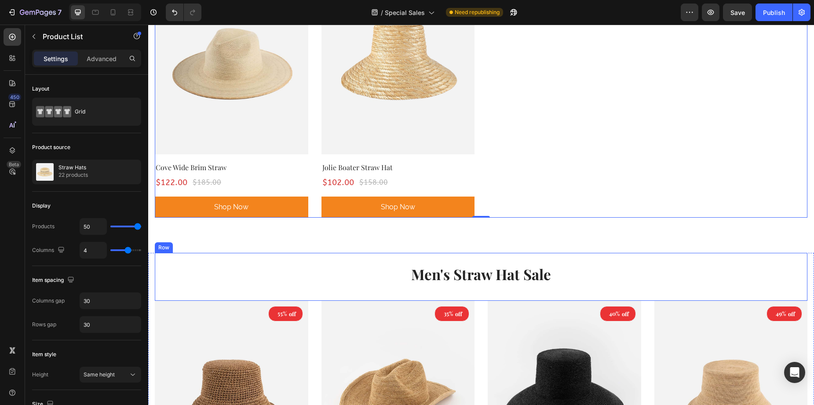
click at [510, 253] on div "Men's Straw Hat Sale Heading" at bounding box center [481, 277] width 653 height 48
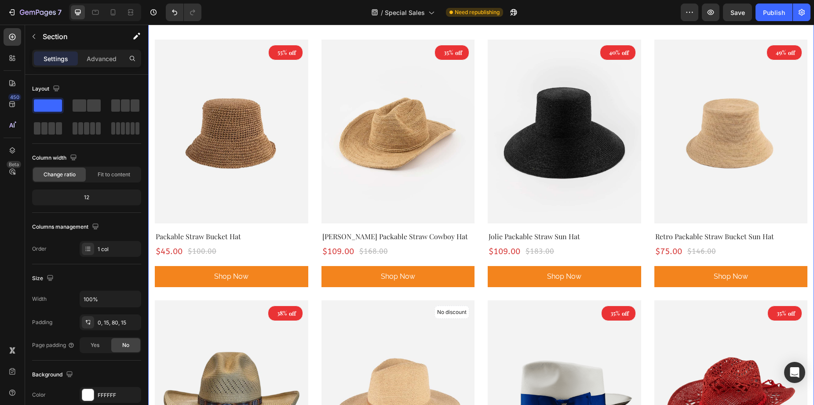
scroll to position [1830, 0]
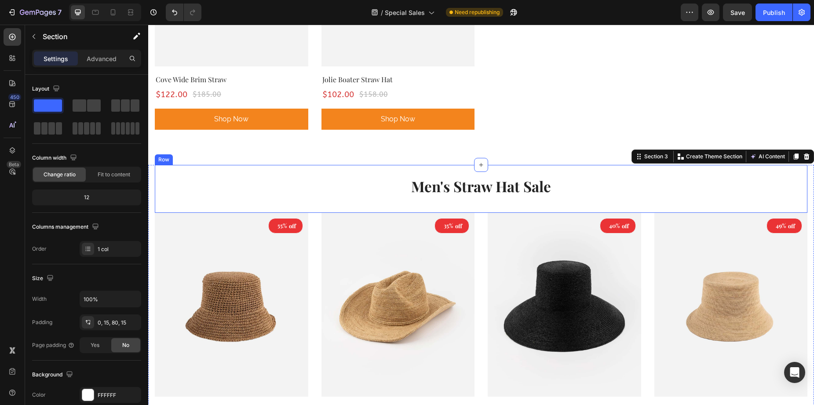
click at [180, 186] on div "Men's Straw Hat Sale Heading" at bounding box center [481, 189] width 653 height 48
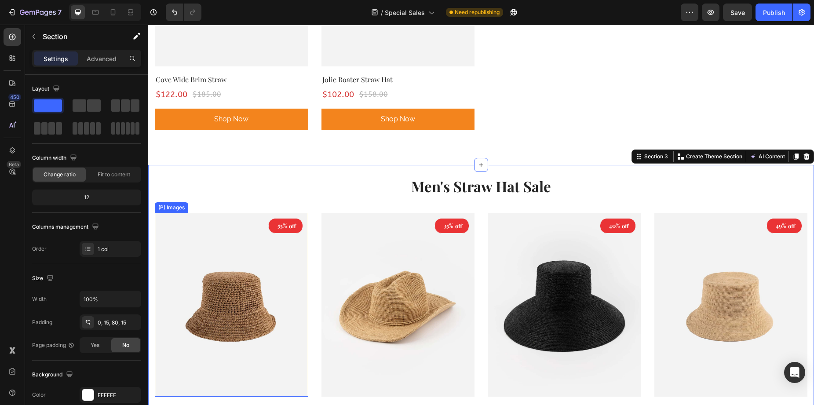
click at [212, 178] on div "Men's Straw Hat Sale Heading" at bounding box center [481, 189] width 653 height 48
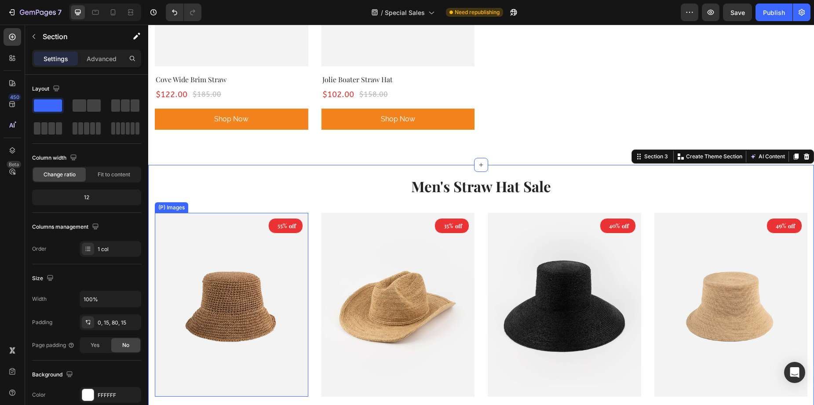
click at [191, 177] on p "Men's Straw Hat Sale" at bounding box center [481, 186] width 651 height 19
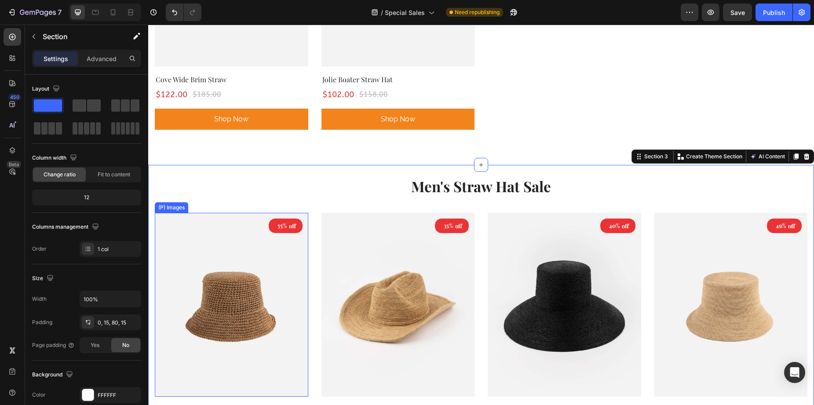
click at [173, 213] on img at bounding box center [231, 305] width 153 height 184
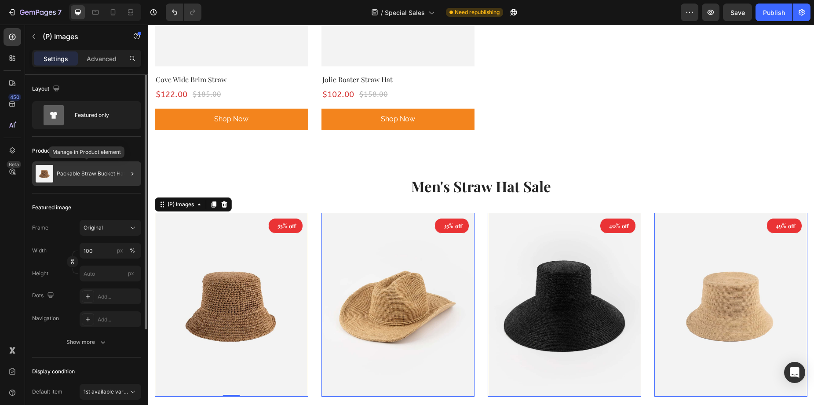
click at [79, 173] on p "Packable Straw Bucket Hat" at bounding box center [91, 174] width 69 height 6
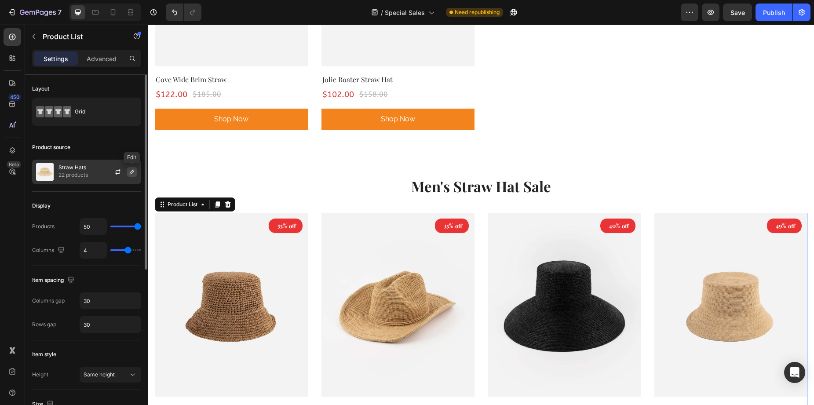
click at [128, 171] on button "button" at bounding box center [132, 172] width 11 height 11
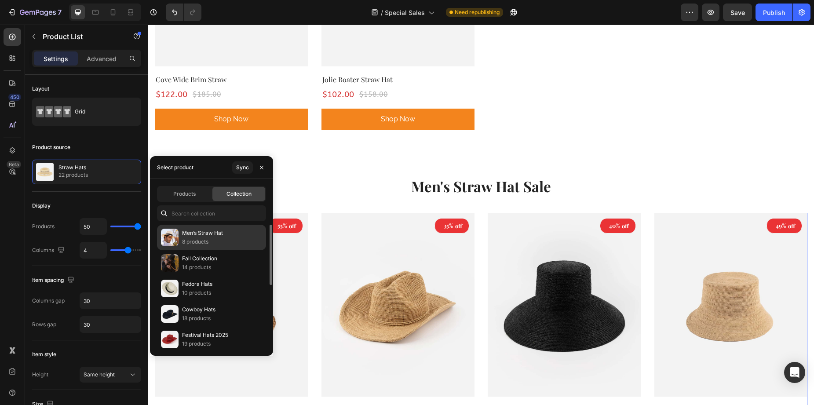
click at [218, 240] on p "8 products" at bounding box center [202, 241] width 41 height 9
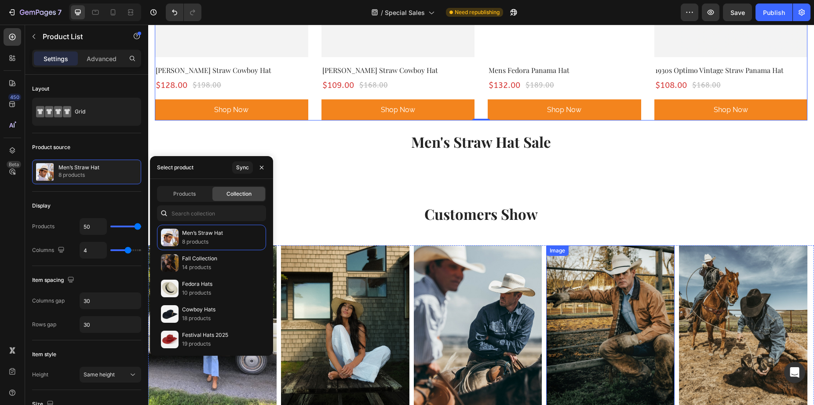
scroll to position [2404, 0]
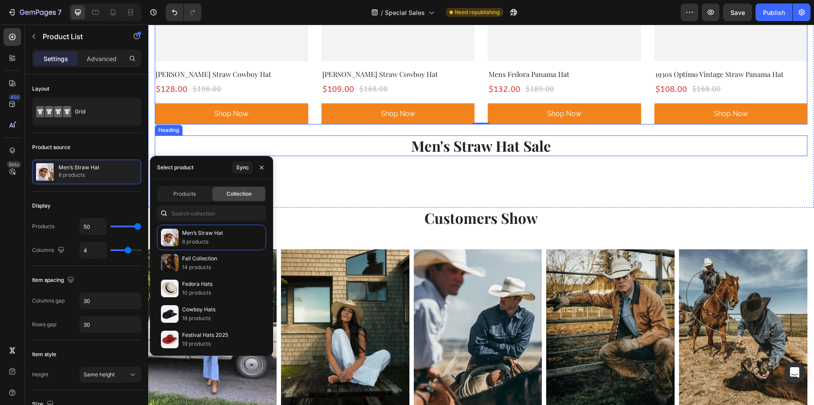
click at [513, 149] on h2 "Men's Straw Hat Sale" at bounding box center [481, 145] width 653 height 21
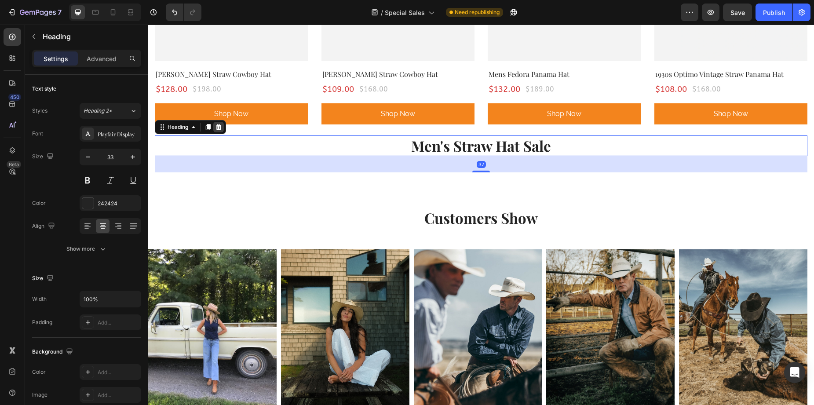
click at [220, 124] on icon at bounding box center [219, 127] width 6 height 6
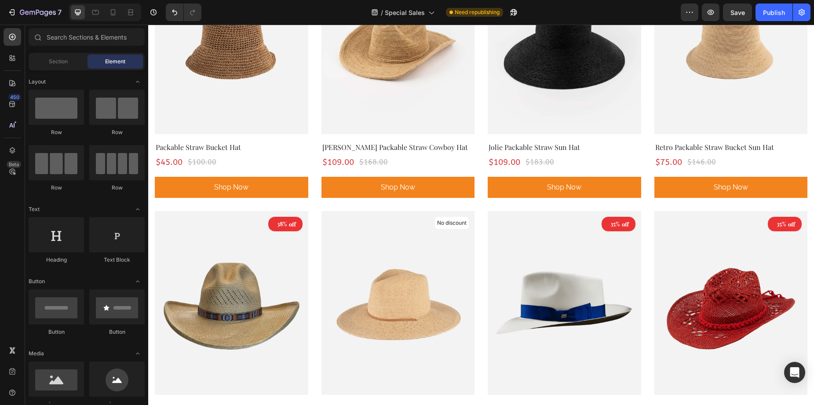
scroll to position [296, 0]
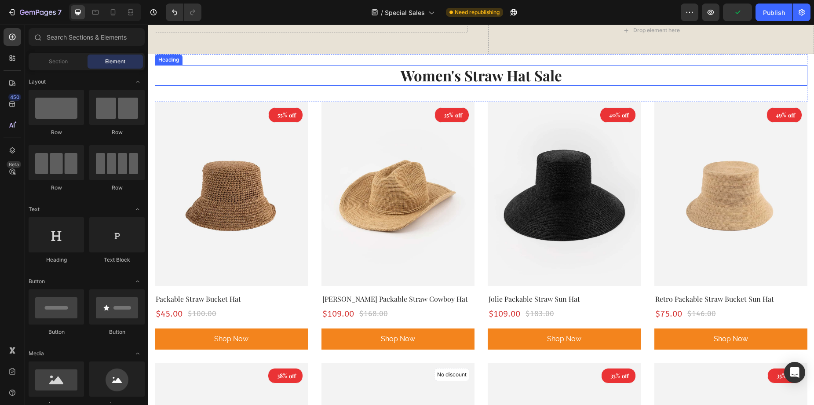
click at [380, 73] on h2 "Women's Straw Hat Sale" at bounding box center [481, 75] width 653 height 21
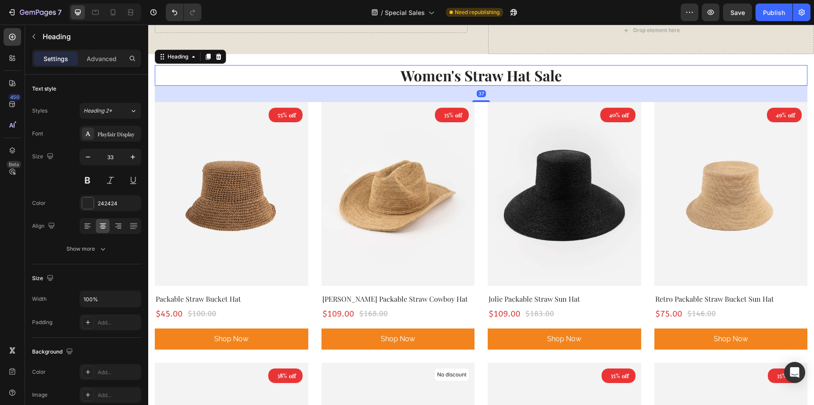
click at [164, 97] on div "37" at bounding box center [481, 94] width 653 height 16
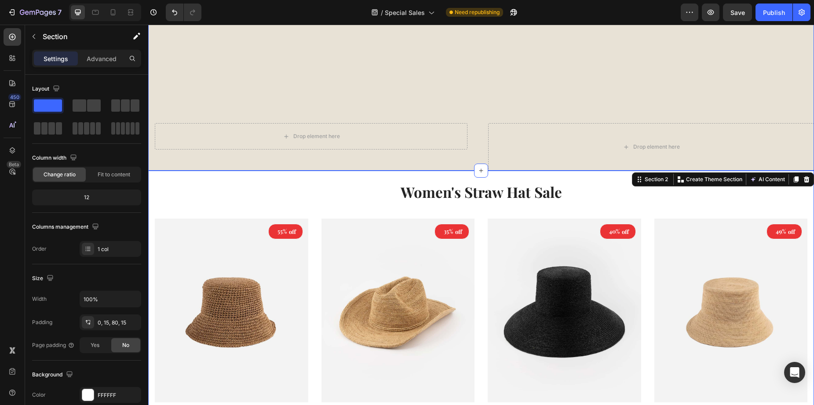
scroll to position [164, 0]
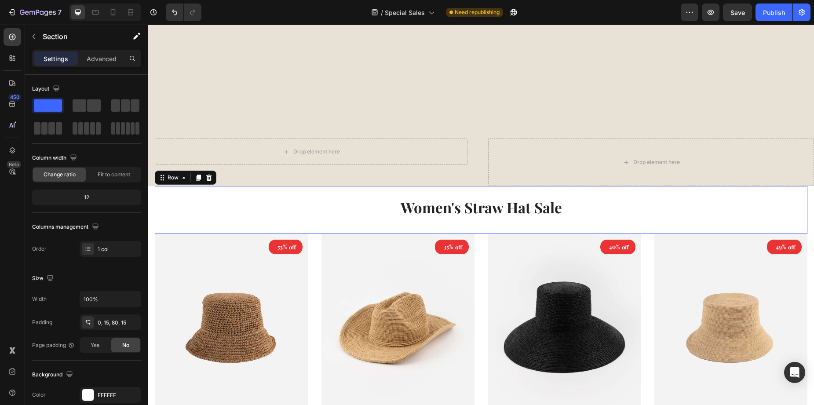
drag, startPoint x: 165, startPoint y: 226, endPoint x: 161, endPoint y: 234, distance: 8.9
click at [165, 226] on div "Women's Straw Hat Sale Heading" at bounding box center [481, 210] width 653 height 48
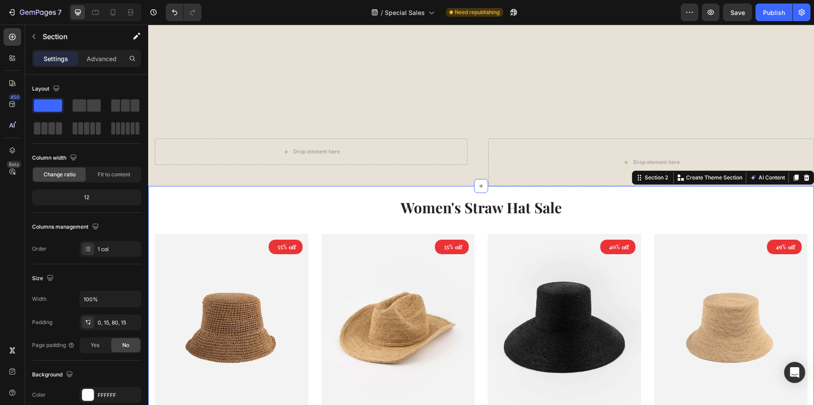
click at [159, 229] on div "Women's Straw Hat Sale Heading" at bounding box center [481, 210] width 653 height 48
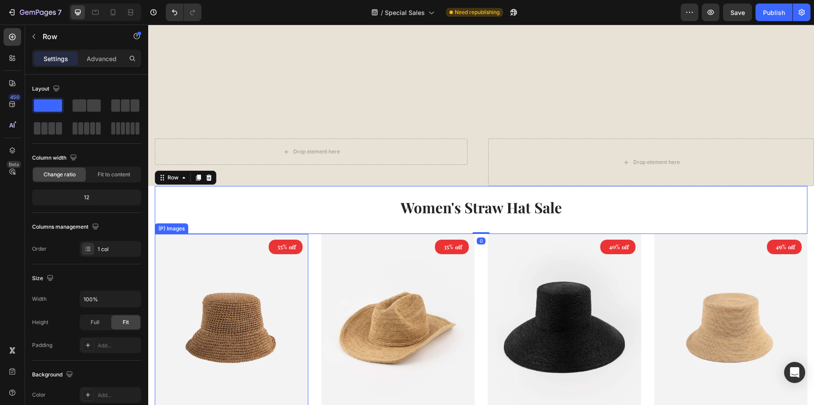
click at [160, 248] on img at bounding box center [231, 326] width 153 height 184
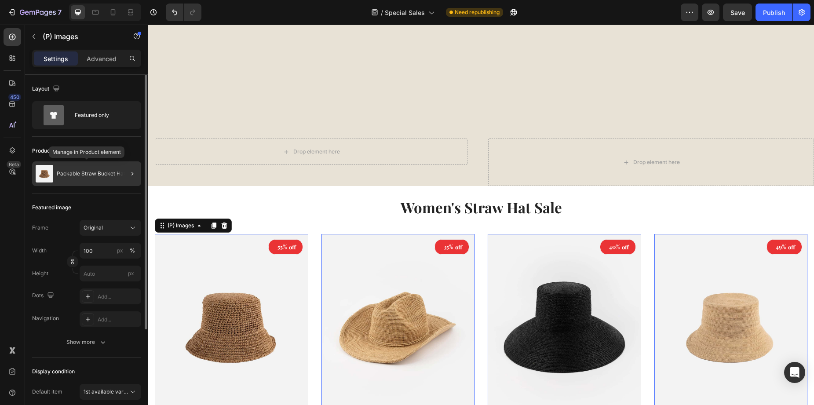
click at [95, 177] on div "Packable Straw Bucket Hat" at bounding box center [86, 173] width 109 height 25
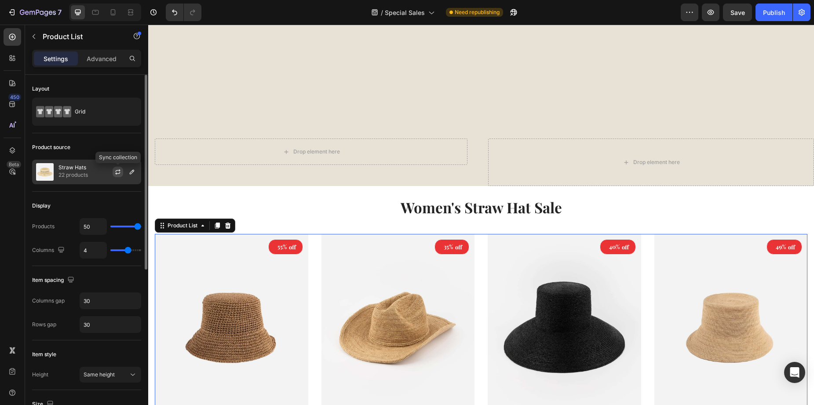
click at [120, 171] on icon "button" at bounding box center [118, 170] width 5 height 3
click at [131, 171] on icon "button" at bounding box center [131, 171] width 7 height 7
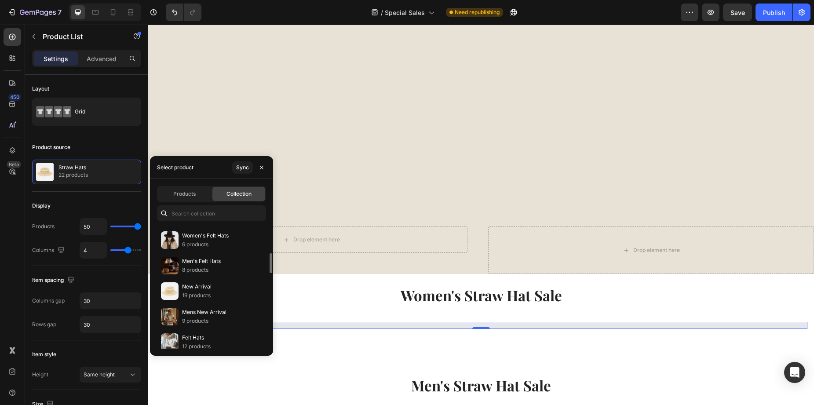
scroll to position [220, 0]
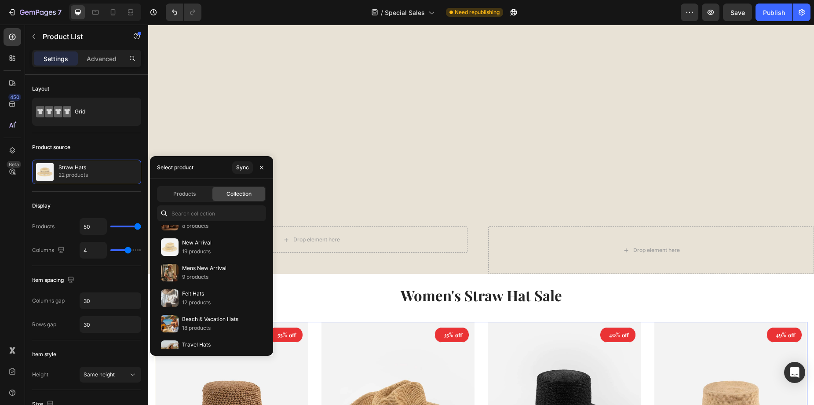
click at [188, 183] on div "Products Collection Men’s Straw Hat 8 products Fall Collection 14 products Fedo…" at bounding box center [211, 267] width 123 height 177
click at [179, 210] on input "text" at bounding box center [211, 213] width 109 height 16
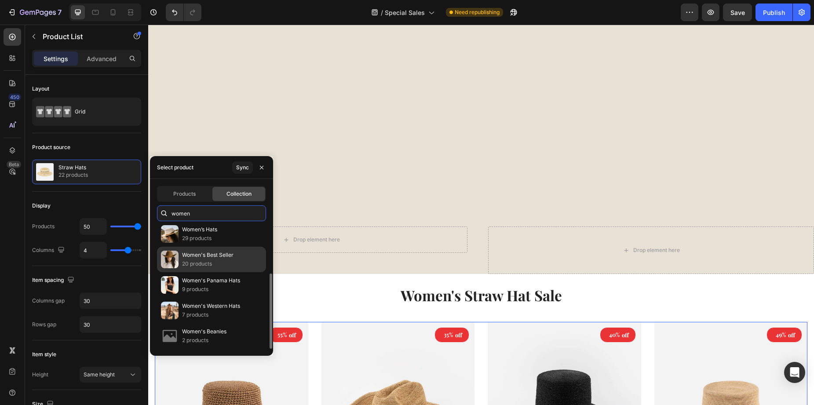
scroll to position [0, 0]
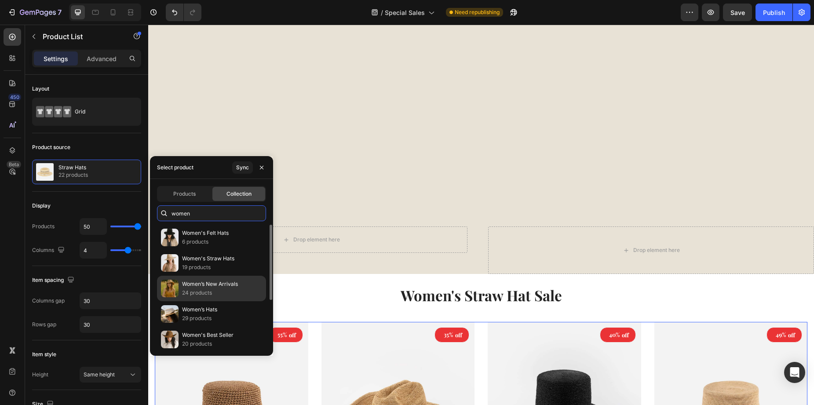
type input "women"
click at [226, 287] on p "Women’s New Arrivals" at bounding box center [210, 284] width 56 height 9
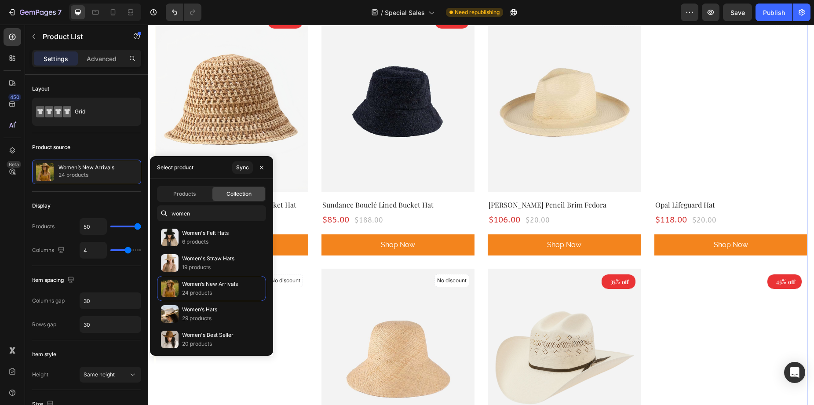
scroll to position [912, 0]
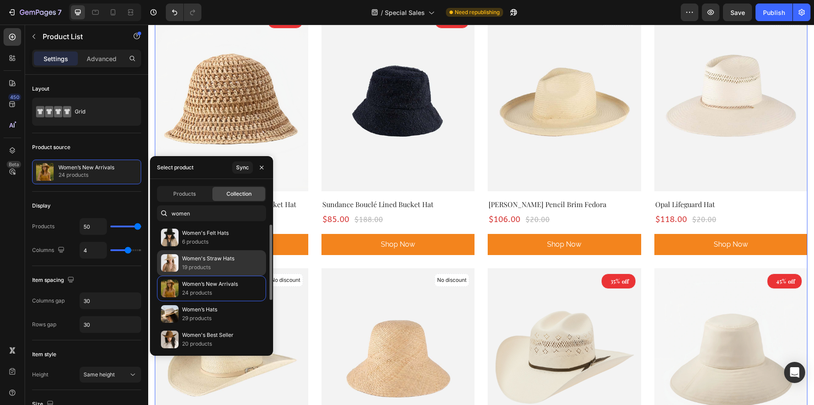
click at [213, 264] on p "19 products" at bounding box center [208, 267] width 52 height 9
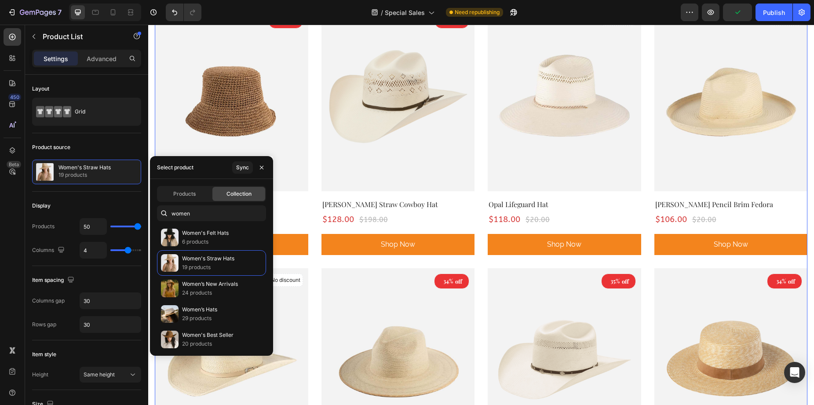
click at [312, 200] on div "49% off (P) Tag (P) Images Row Retro Packable Straw Bucket Sun Hat (P) Title $7…" at bounding box center [481, 136] width 653 height 1300
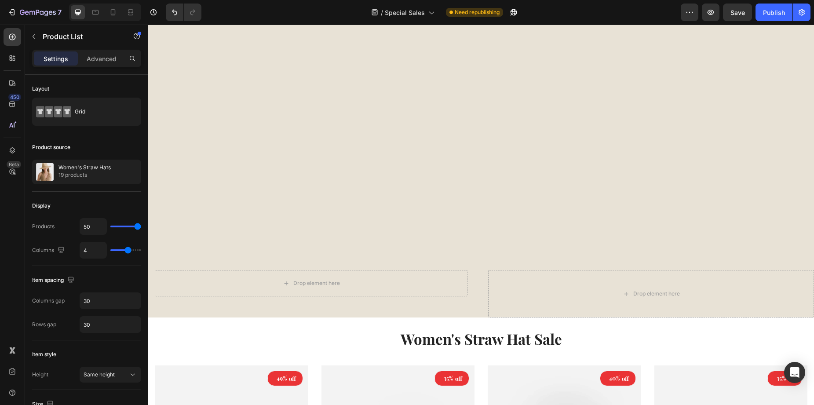
scroll to position [88, 0]
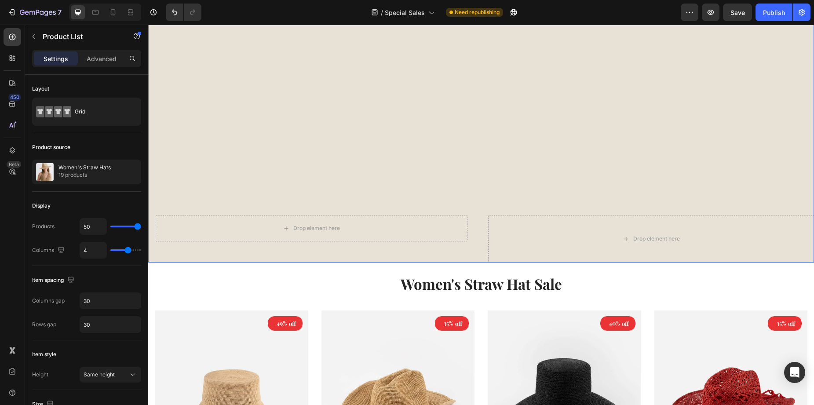
click at [516, 138] on div "Overlay" at bounding box center [481, 109] width 666 height 308
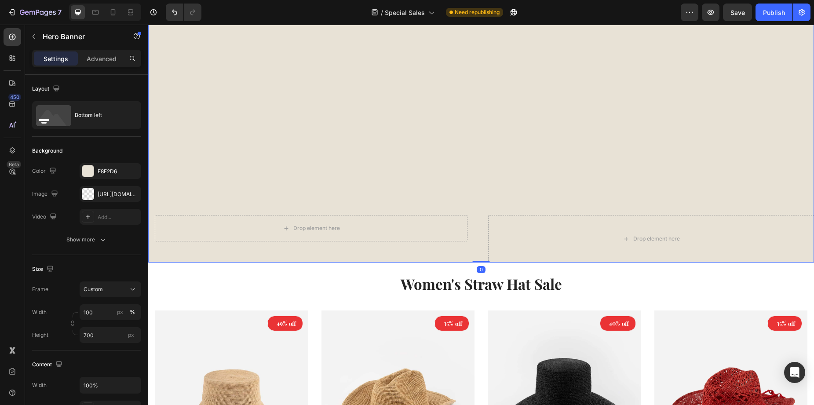
click at [431, 180] on div "Overlay" at bounding box center [481, 109] width 666 height 308
click at [363, 131] on div "Overlay" at bounding box center [481, 109] width 666 height 308
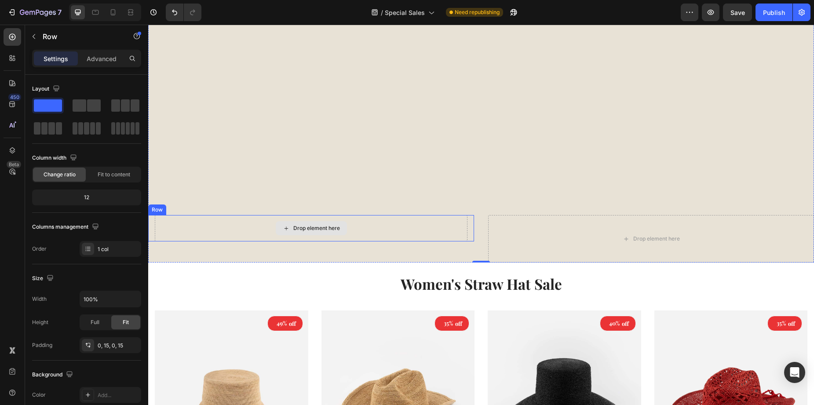
click at [356, 223] on div "Drop element here" at bounding box center [311, 228] width 313 height 26
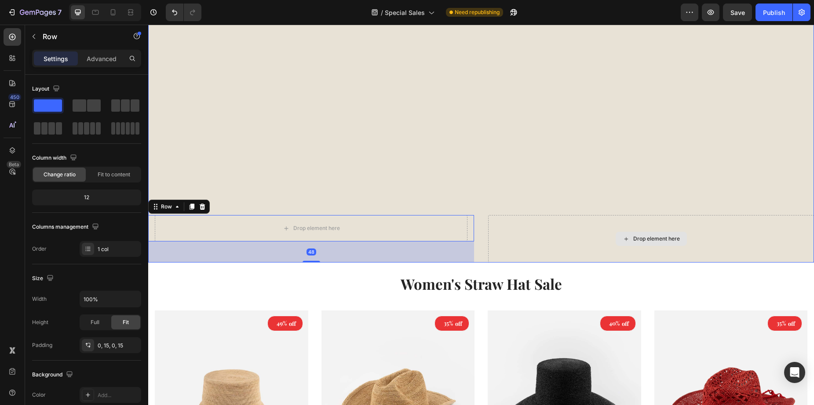
click at [583, 248] on div "Drop element here" at bounding box center [651, 238] width 326 height 47
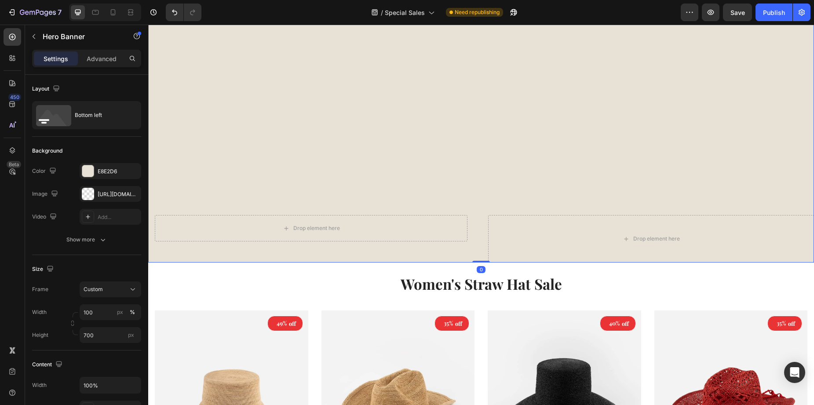
click at [416, 157] on div "Overlay" at bounding box center [481, 109] width 666 height 308
click at [511, 183] on div "Overlay" at bounding box center [481, 109] width 666 height 308
click at [208, 119] on div "Overlay" at bounding box center [481, 109] width 666 height 308
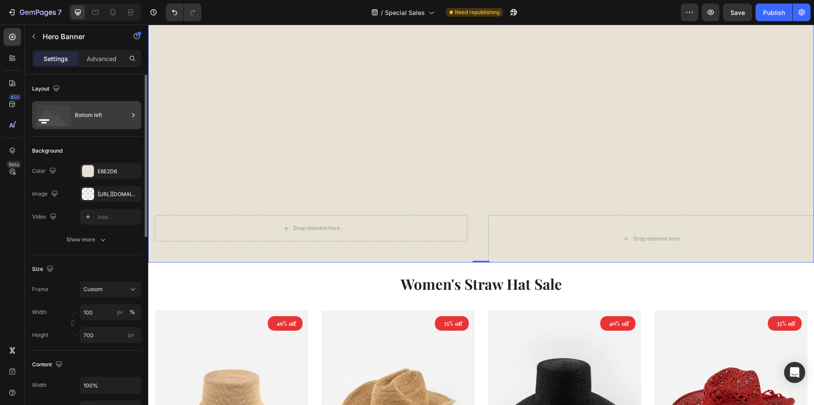
click at [76, 115] on div "Bottom left" at bounding box center [102, 115] width 54 height 20
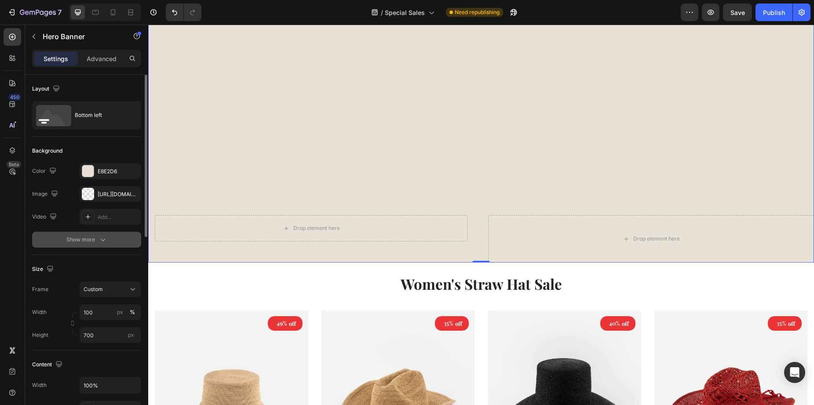
click at [97, 240] on div "Show more" at bounding box center [86, 239] width 41 height 9
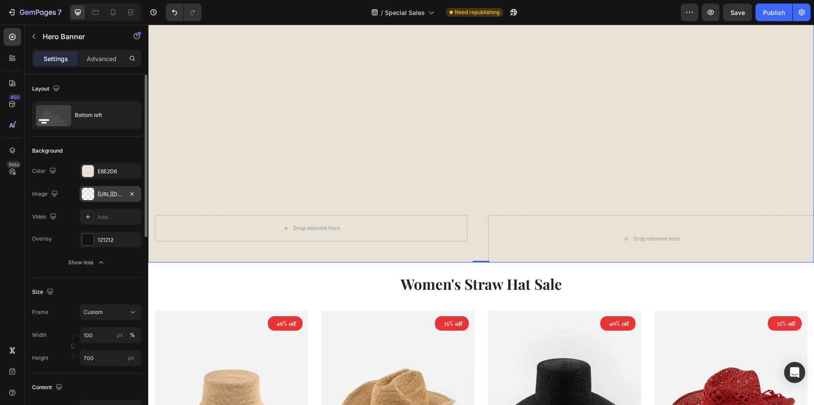
click at [110, 192] on div "[URL][DOMAIN_NAME]" at bounding box center [111, 194] width 26 height 8
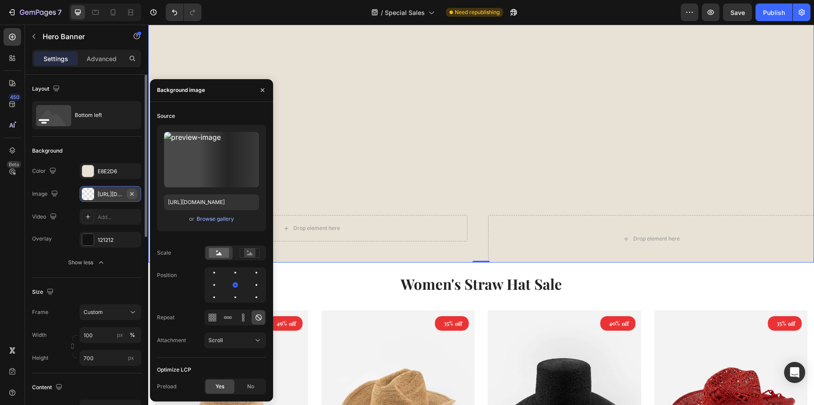
click at [132, 191] on icon "button" at bounding box center [131, 193] width 7 height 7
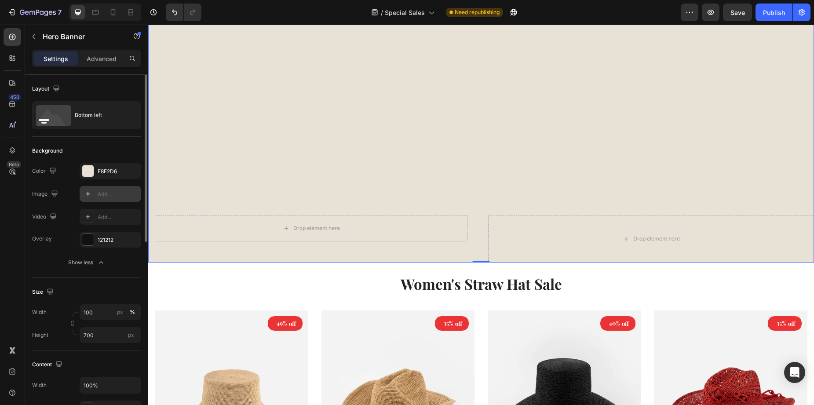
click at [106, 195] on div "Add..." at bounding box center [118, 194] width 41 height 8
type input "[URL][DOMAIN_NAME]"
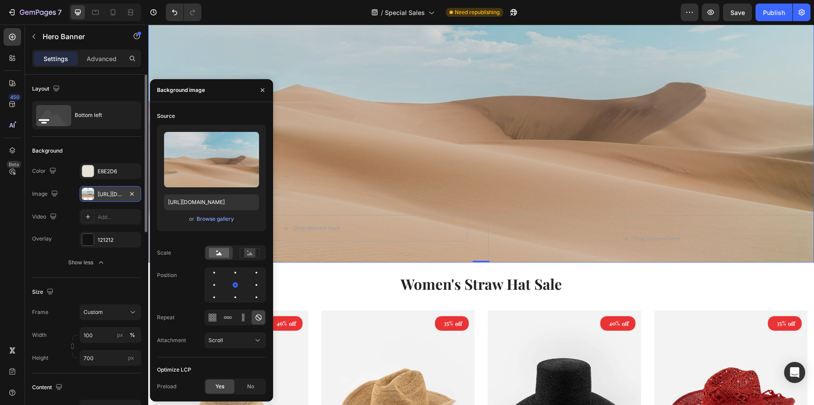
click at [587, 145] on div "Overlay" at bounding box center [481, 109] width 666 height 308
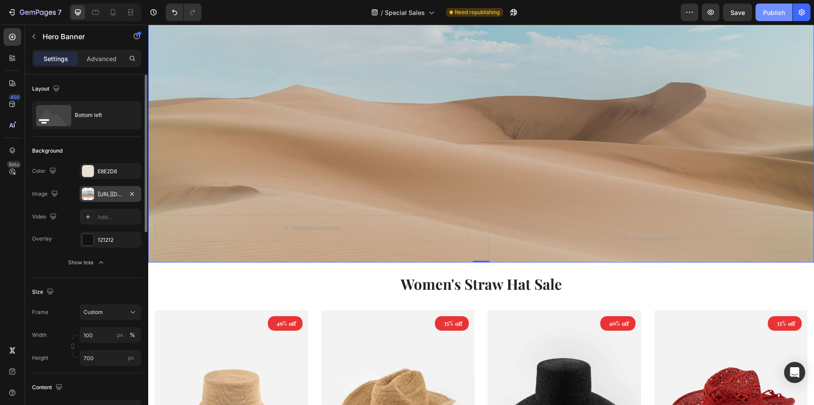
click at [770, 11] on div "Publish" at bounding box center [774, 12] width 22 height 9
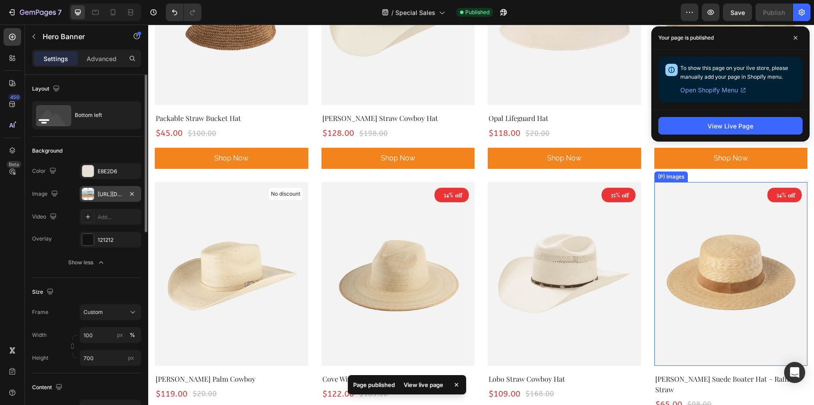
scroll to position [1011, 0]
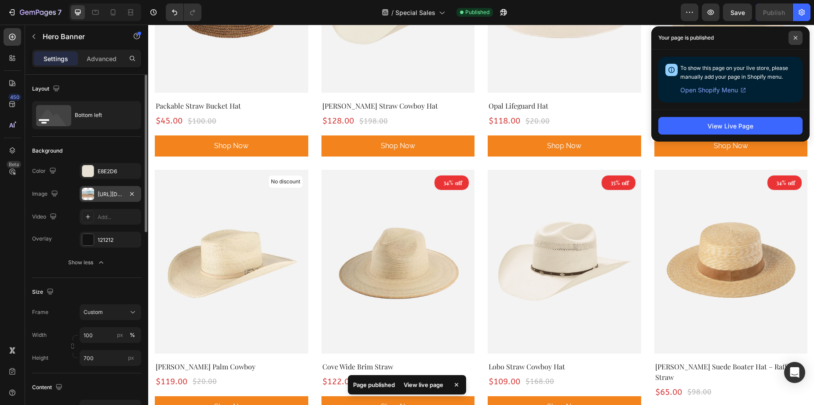
click at [793, 36] on span at bounding box center [796, 38] width 14 height 14
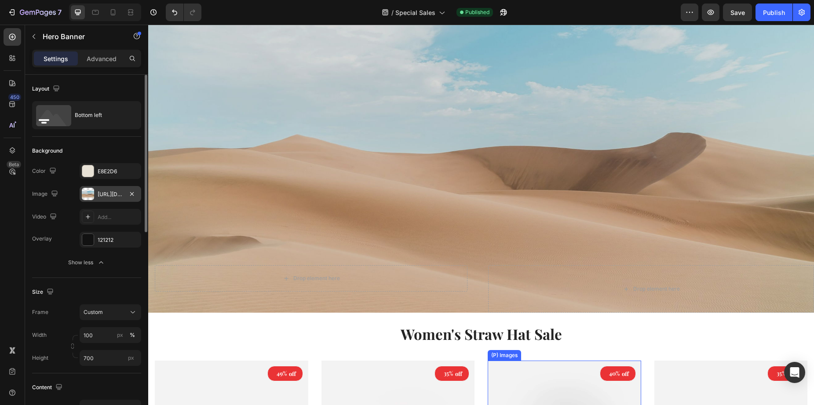
scroll to position [0, 0]
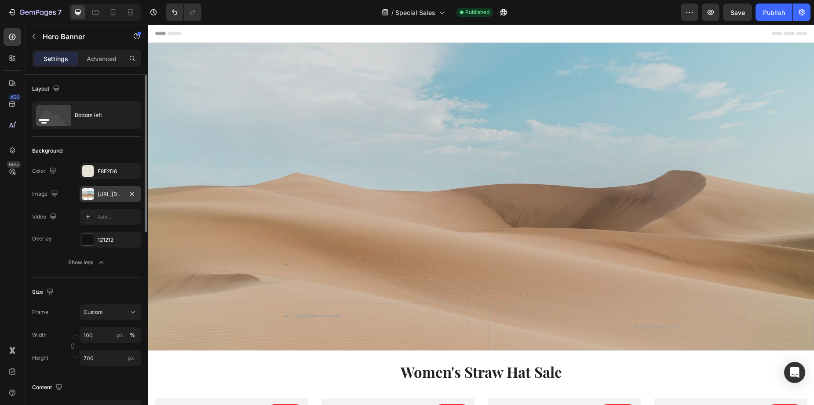
click at [770, 2] on div "7 Version history / Special Sales Published Preview Save Publish" at bounding box center [407, 12] width 814 height 25
click at [768, 12] on div "Publish" at bounding box center [774, 12] width 22 height 9
click at [768, 12] on button "Publish" at bounding box center [774, 13] width 37 height 18
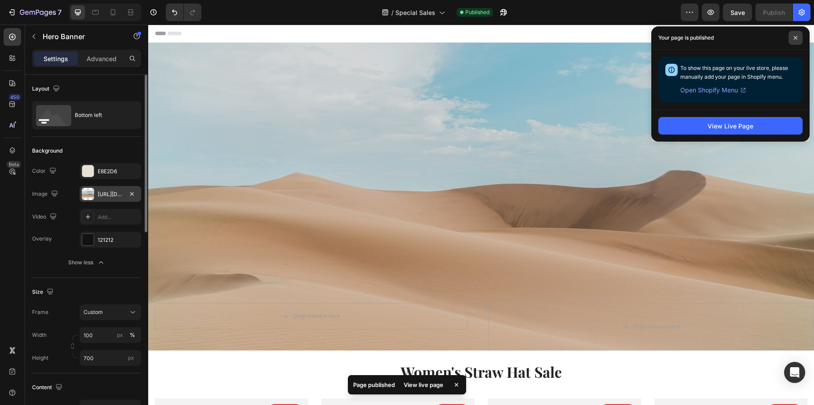
click at [795, 37] on icon at bounding box center [795, 38] width 4 height 4
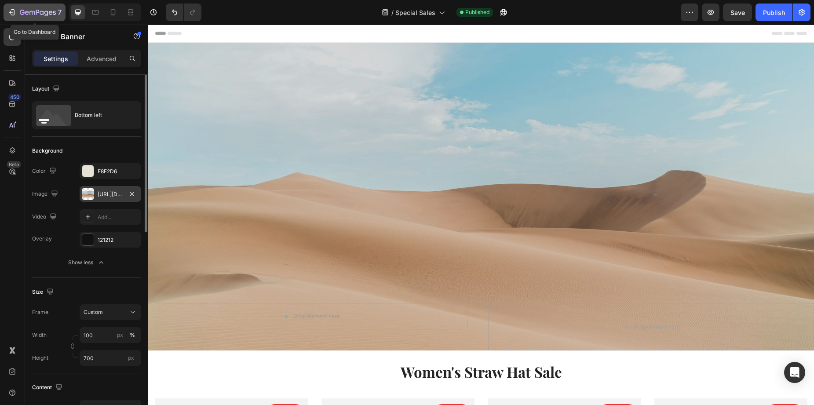
click at [10, 11] on icon "button" at bounding box center [11, 12] width 9 height 9
